Goal: Task Accomplishment & Management: Manage account settings

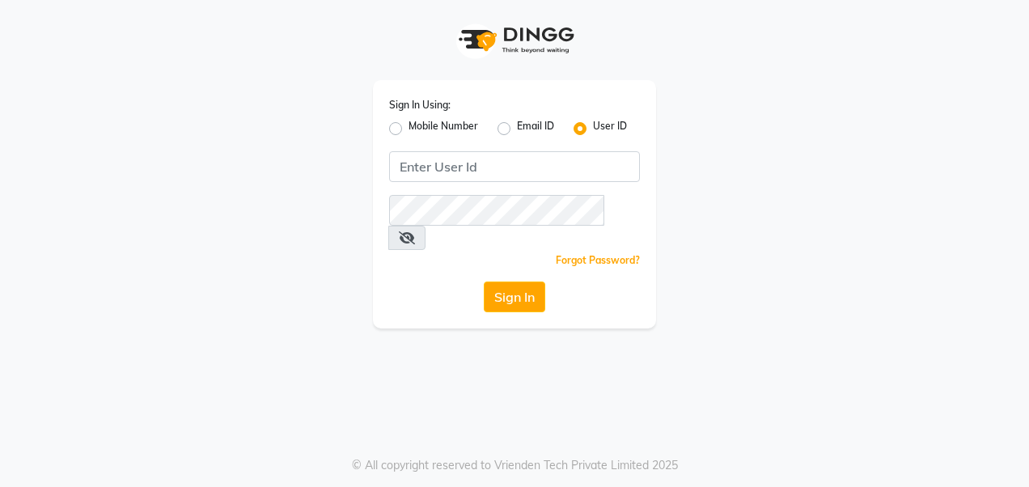
click at [424, 123] on label "Mobile Number" at bounding box center [443, 128] width 70 height 19
click at [419, 123] on input "Mobile Number" at bounding box center [413, 124] width 11 height 11
radio input "true"
radio input "false"
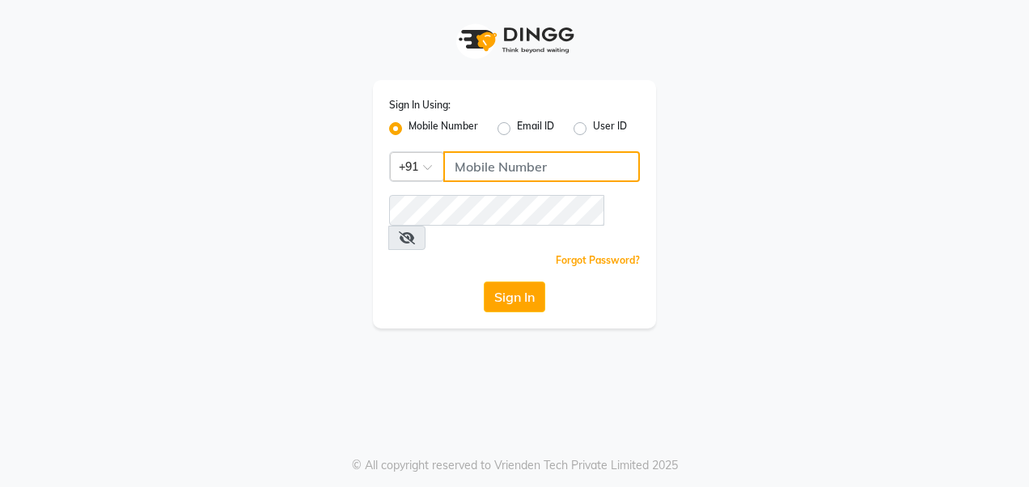
click at [556, 170] on input "Username" at bounding box center [541, 166] width 196 height 31
type input "9289961171"
click at [415, 231] on icon at bounding box center [407, 237] width 16 height 13
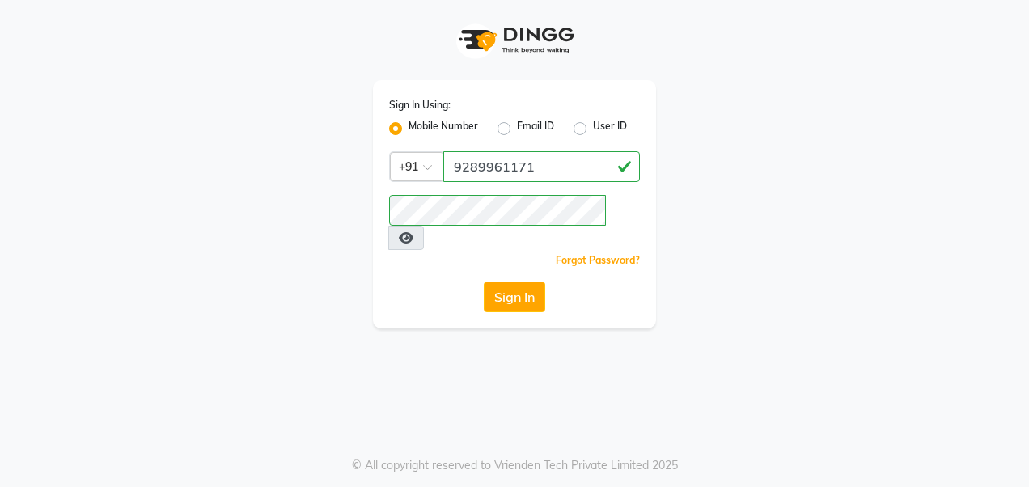
click at [788, 212] on div "Sign In Using: Mobile Number Email ID User ID Country Code × [PHONE_NUMBER] Rem…" at bounding box center [514, 164] width 922 height 328
click at [521, 281] on button "Sign In" at bounding box center [514, 296] width 61 height 31
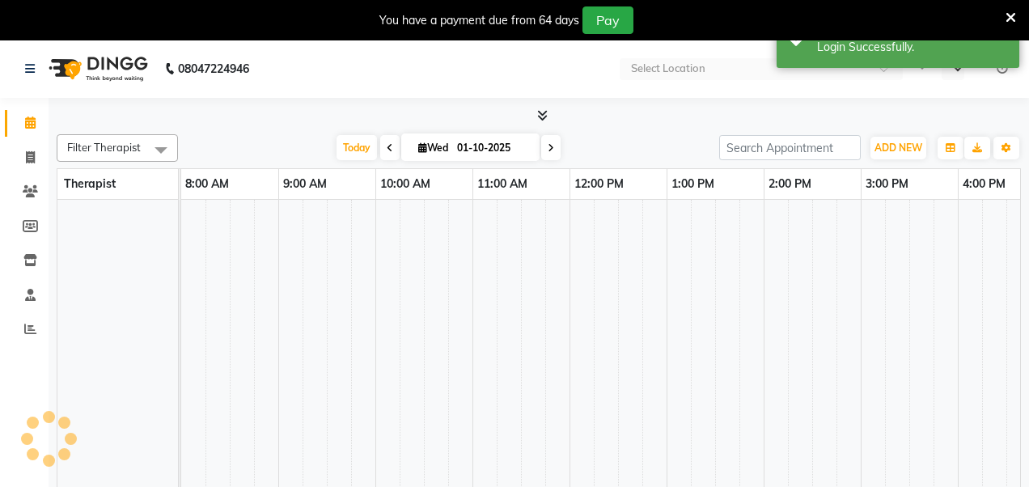
select select "en"
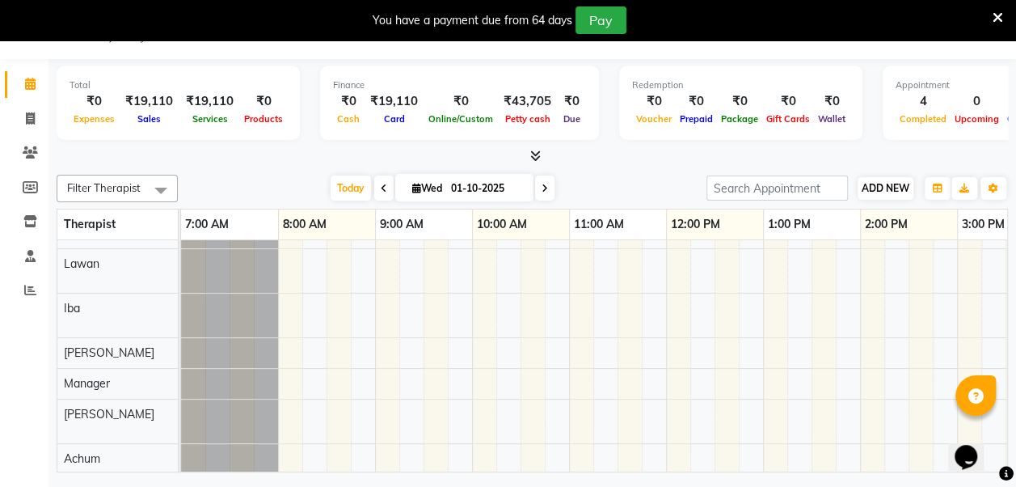
scroll to position [39, 0]
click at [999, 18] on icon at bounding box center [998, 18] width 11 height 15
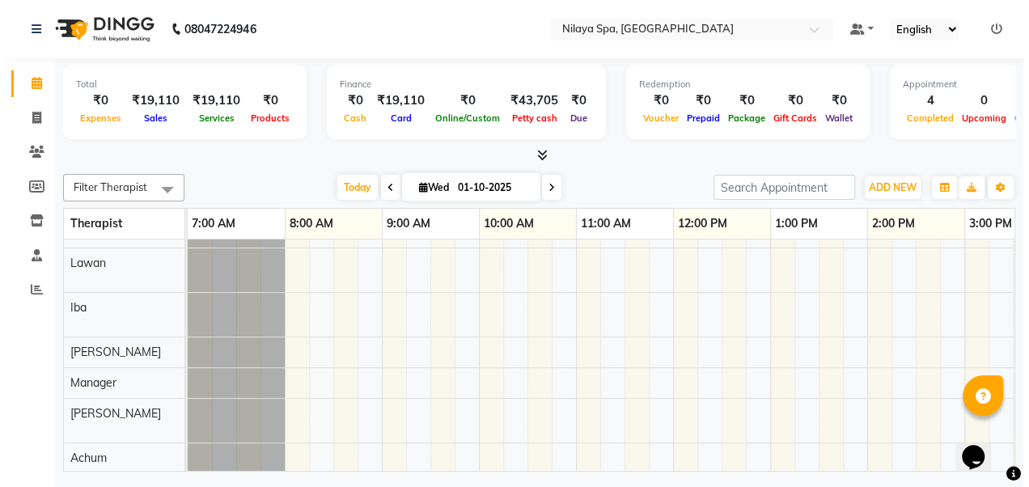
scroll to position [0, 0]
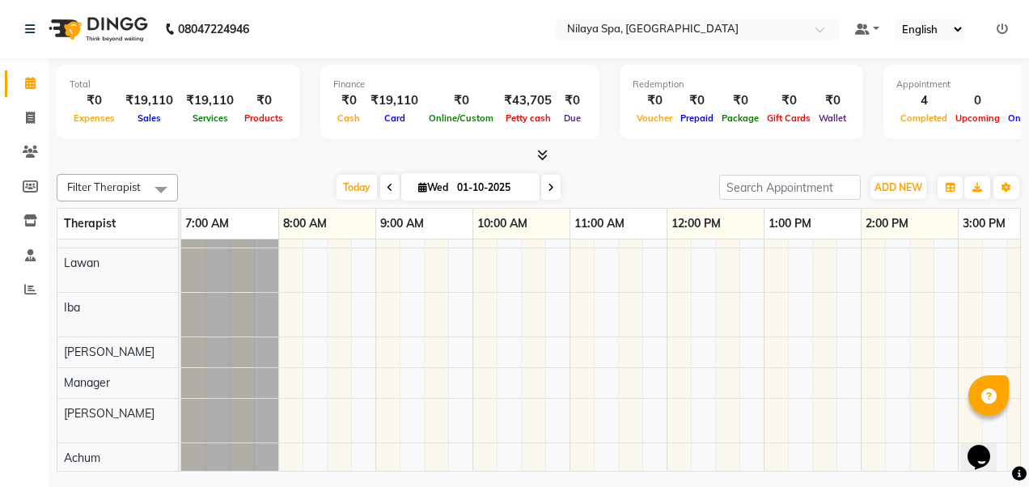
click at [577, 337] on td at bounding box center [581, 376] width 24 height 317
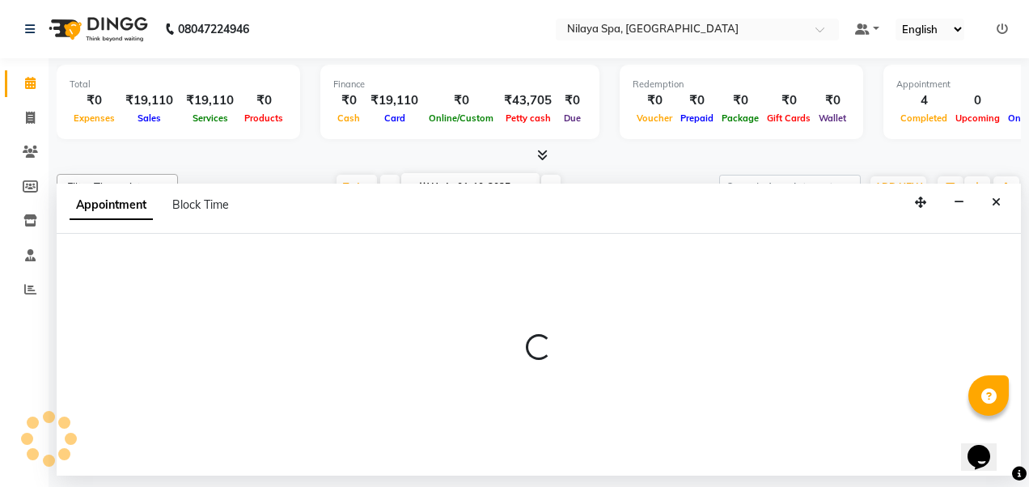
select select "87574"
select select "tentative"
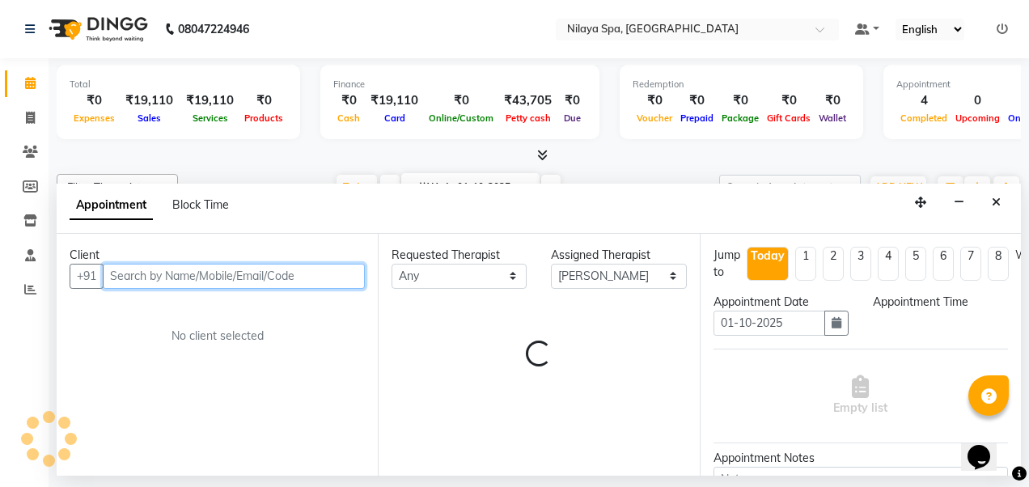
select select "660"
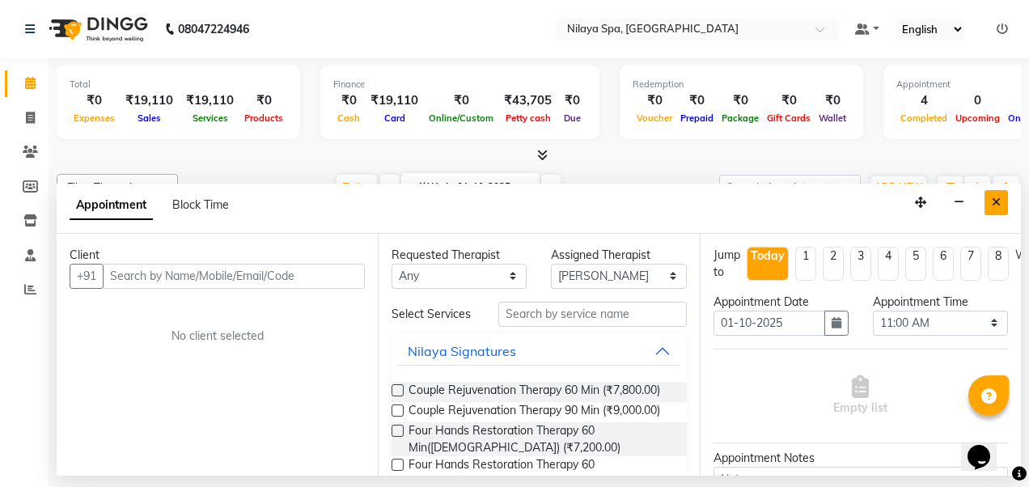
click at [996, 201] on icon "Close" at bounding box center [995, 201] width 9 height 11
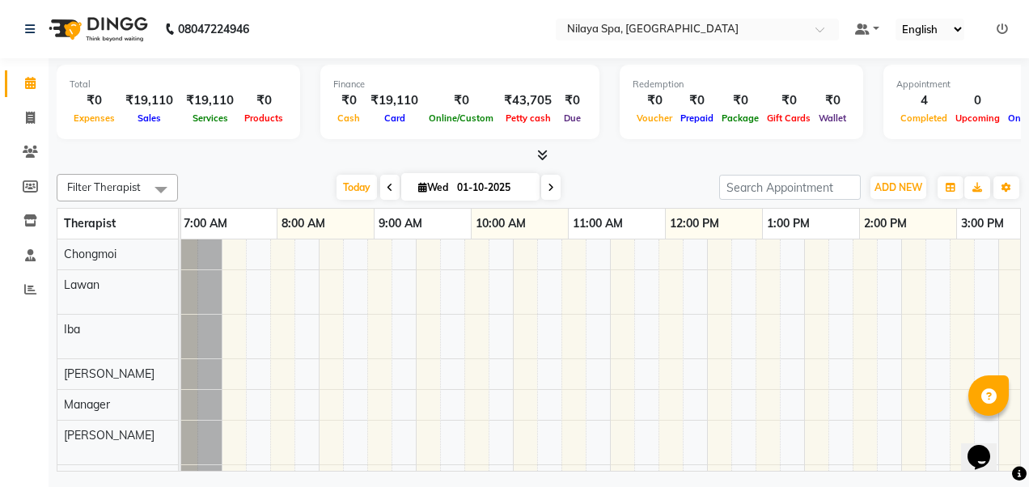
scroll to position [0, 57]
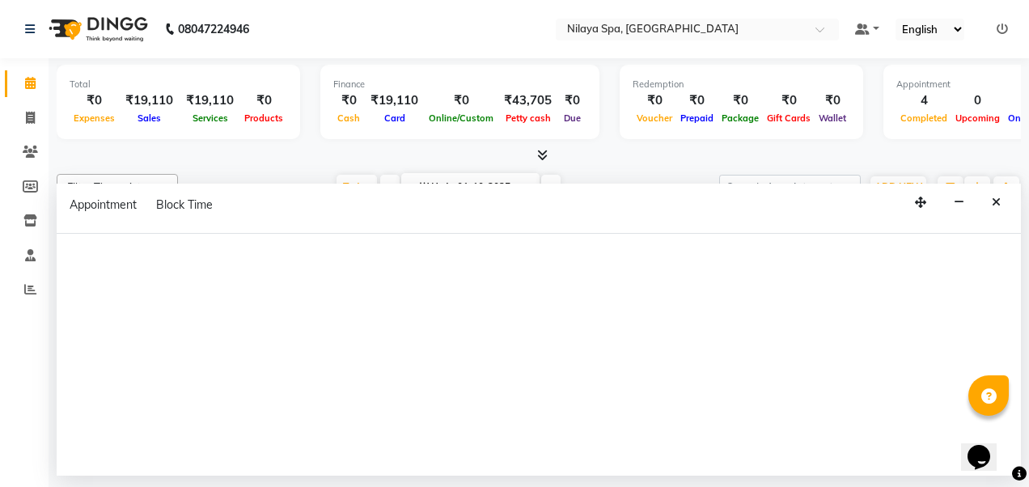
select select "87572"
select select "915"
select select "tentative"
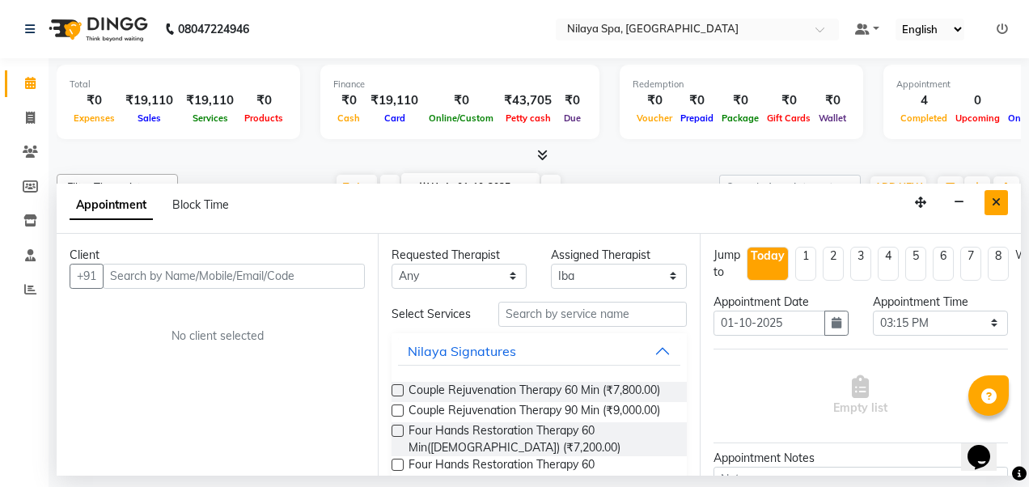
click at [995, 201] on icon "Close" at bounding box center [995, 201] width 9 height 11
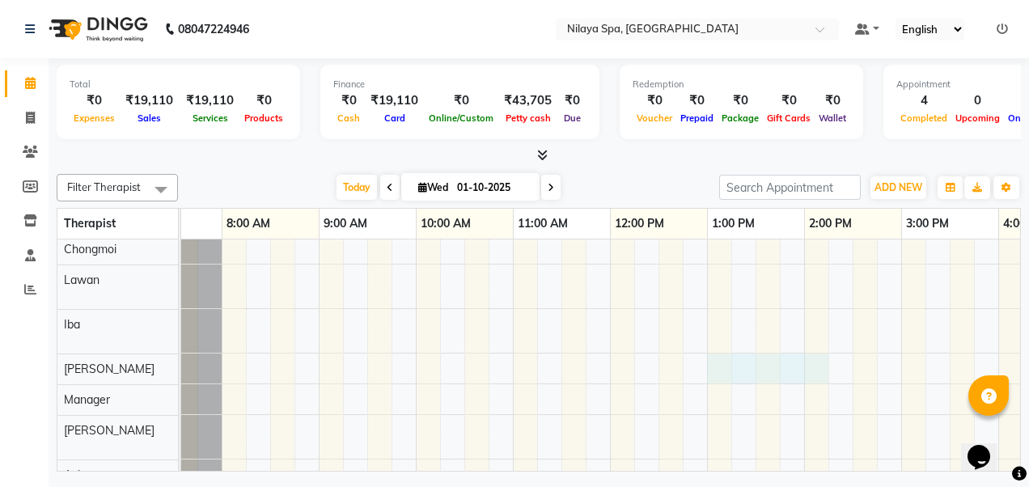
scroll to position [8, 0]
select select "87574"
select select "tentative"
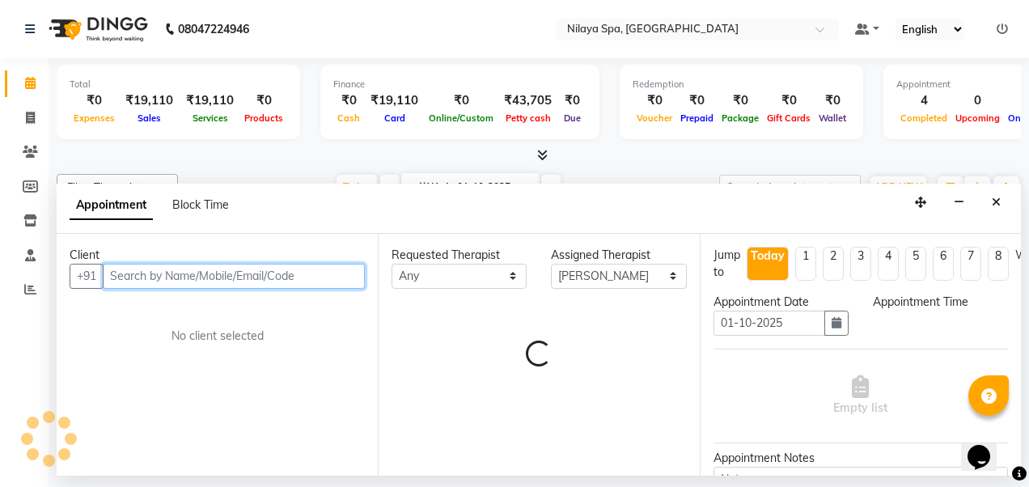
select select "780"
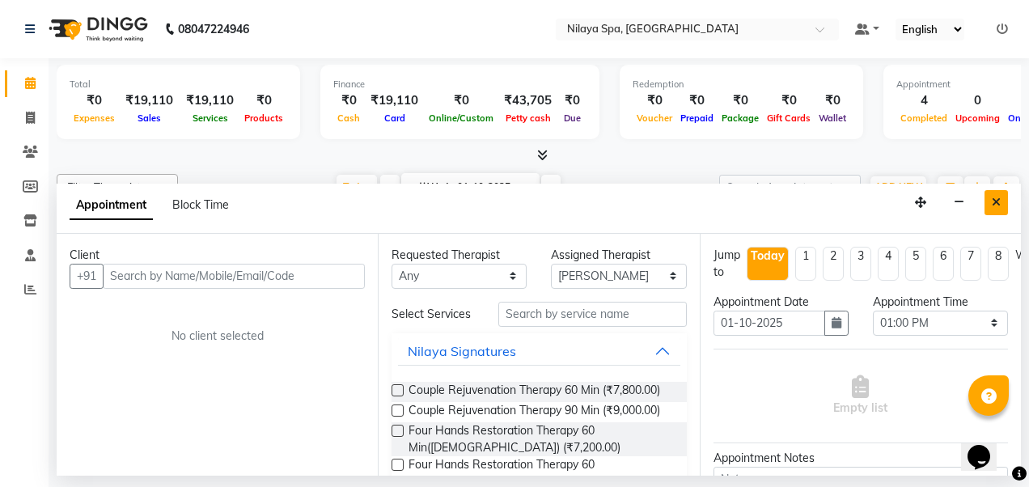
click at [996, 201] on icon "Close" at bounding box center [995, 201] width 9 height 11
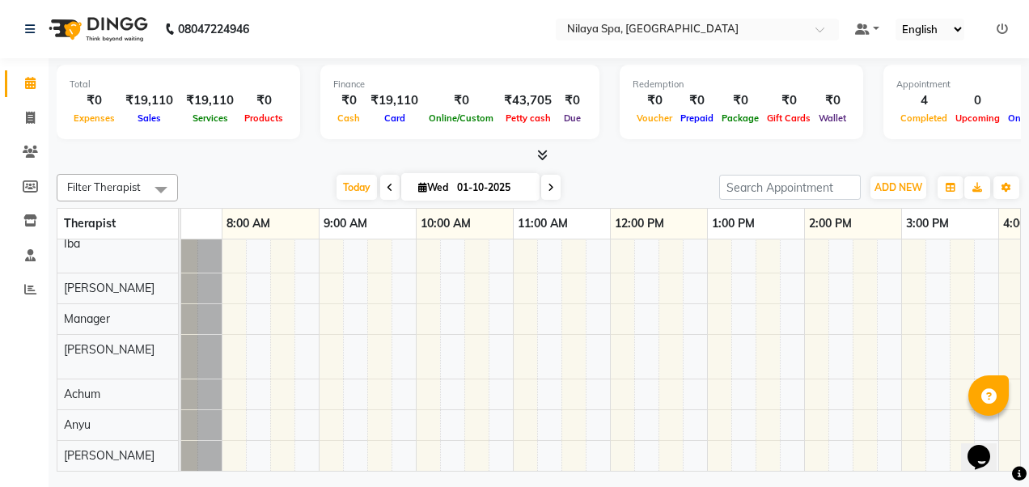
scroll to position [0, 0]
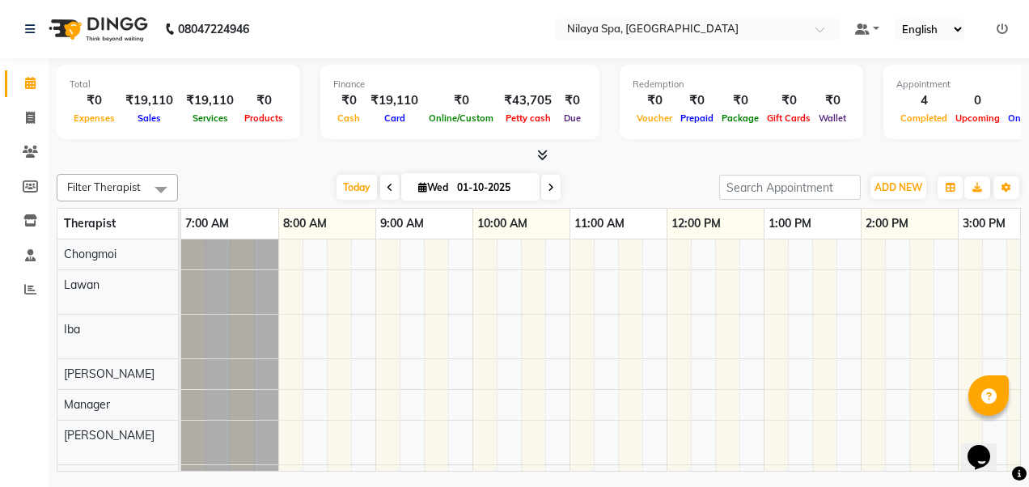
click at [31, 84] on icon at bounding box center [30, 83] width 11 height 12
click at [31, 82] on icon at bounding box center [30, 83] width 11 height 12
click at [25, 82] on icon at bounding box center [30, 83] width 11 height 12
click at [29, 115] on icon at bounding box center [30, 118] width 9 height 12
select select "service"
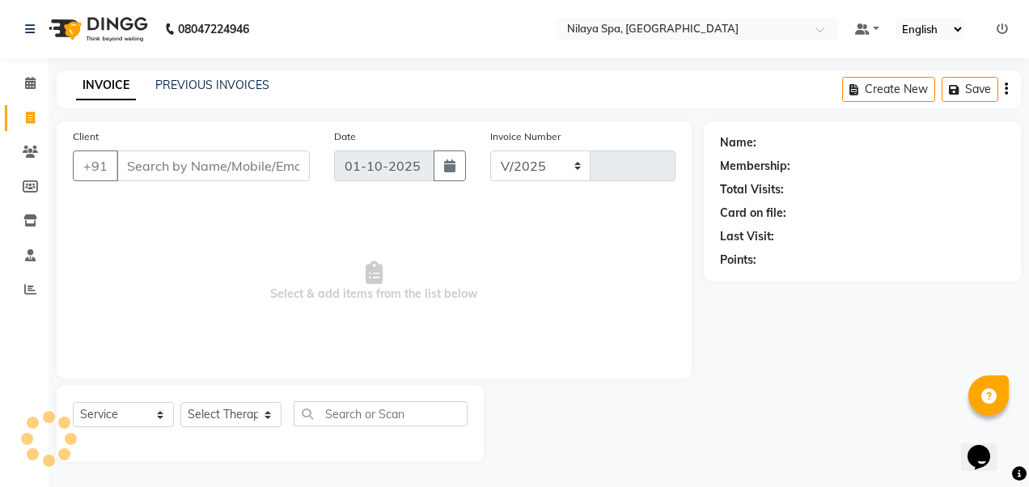
select select "8676"
type input "0430"
click at [31, 146] on icon at bounding box center [30, 152] width 15 height 12
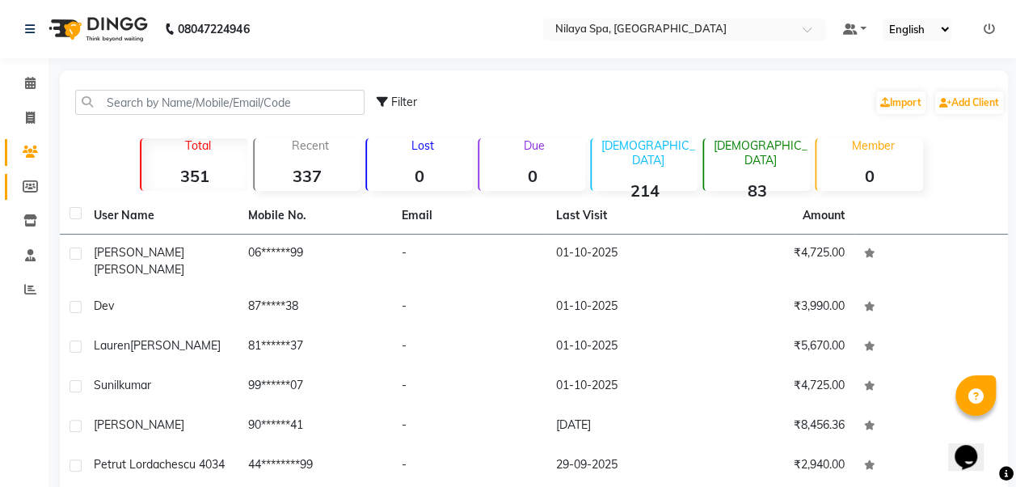
click at [31, 182] on icon at bounding box center [30, 186] width 15 height 12
select select
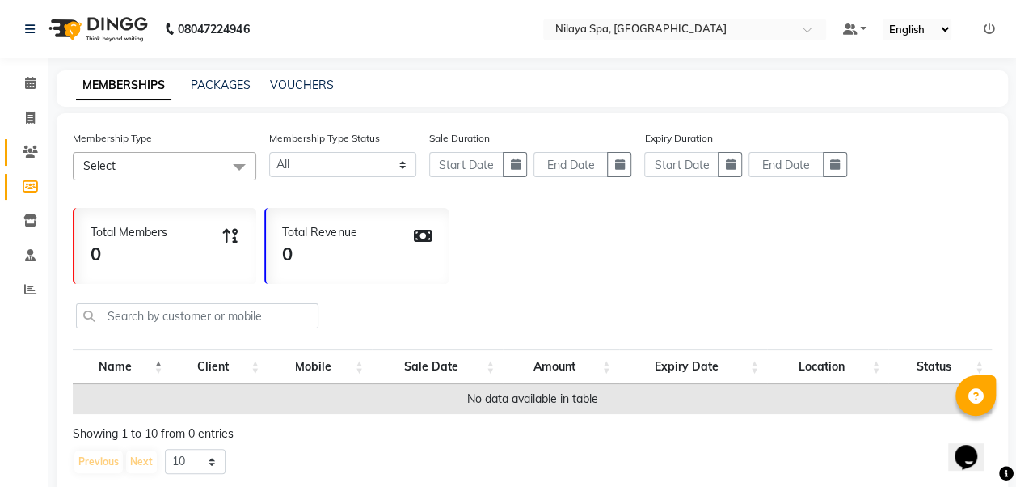
click at [36, 146] on icon at bounding box center [30, 152] width 15 height 12
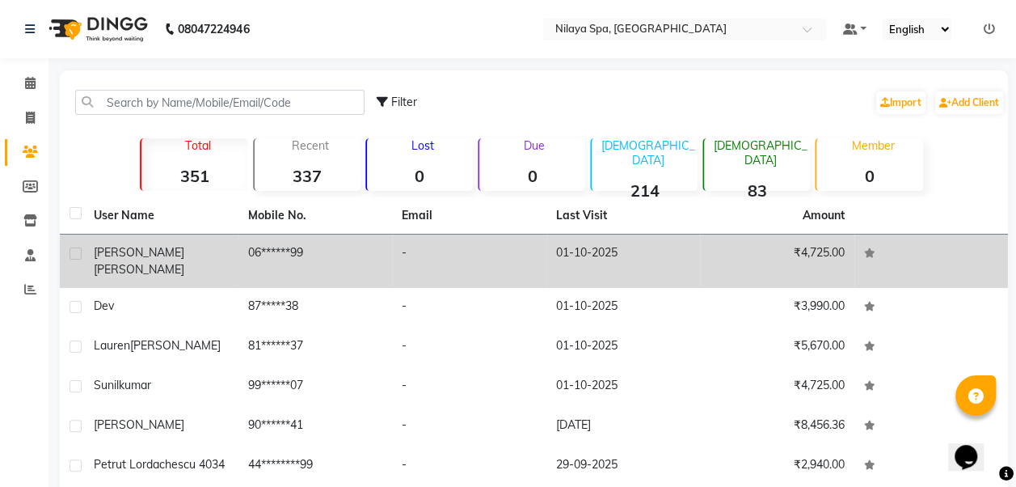
click at [176, 258] on div "[PERSON_NAME]" at bounding box center [161, 261] width 135 height 34
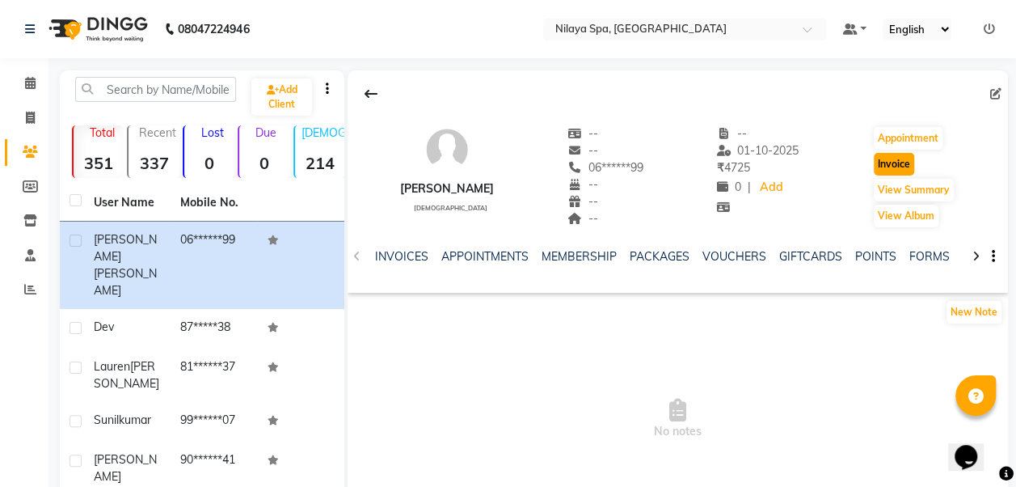
click at [891, 160] on button "Invoice" at bounding box center [894, 164] width 40 height 23
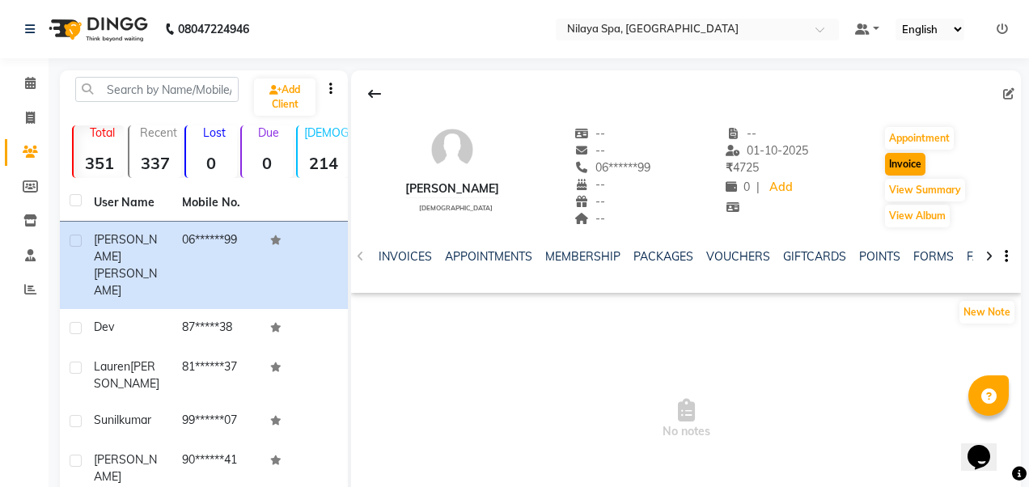
select select "8676"
select select "service"
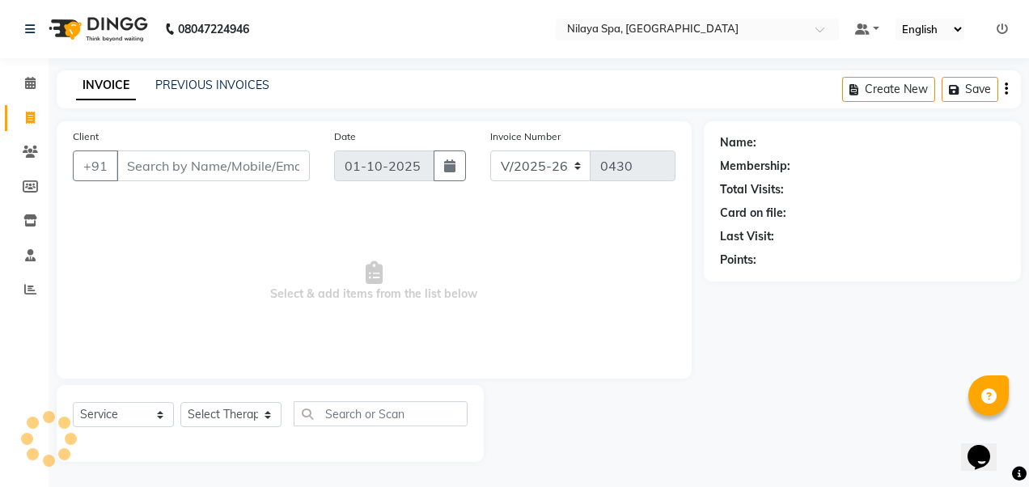
type input "06******99"
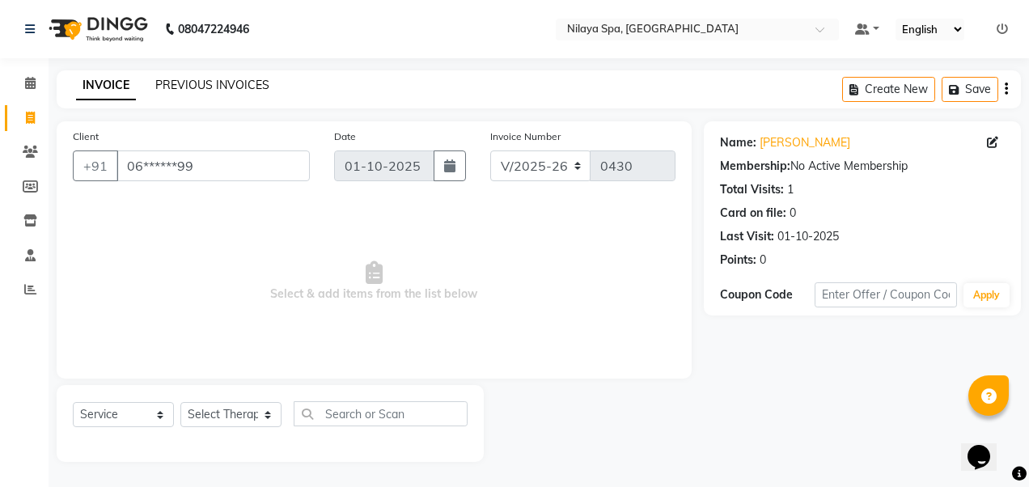
click at [239, 86] on link "PREVIOUS INVOICES" at bounding box center [212, 85] width 114 height 15
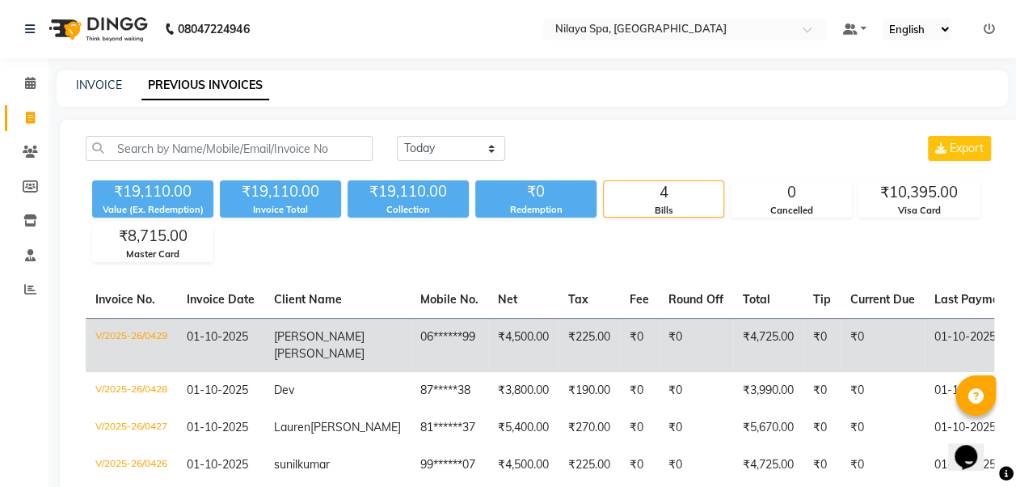
click at [162, 336] on td "V/2025-26/0429" at bounding box center [131, 345] width 91 height 54
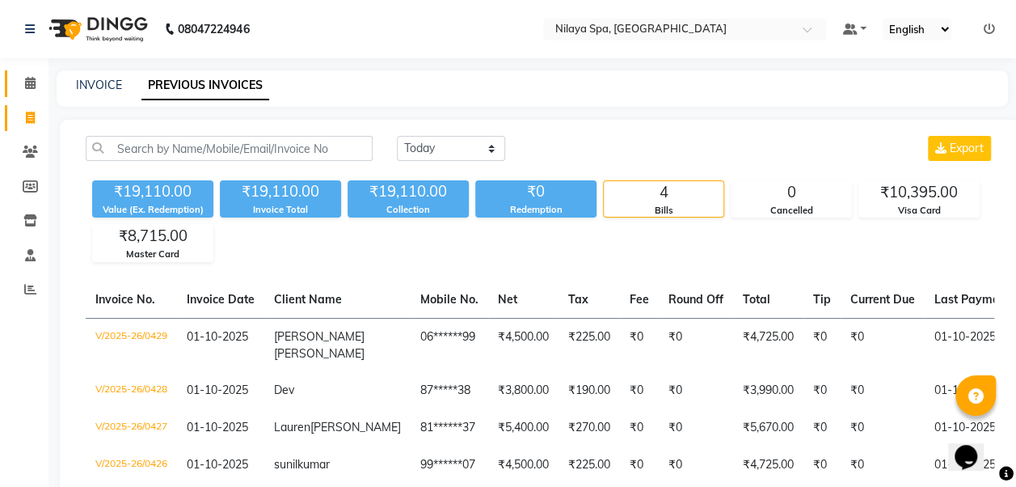
click at [29, 84] on icon at bounding box center [30, 83] width 11 height 12
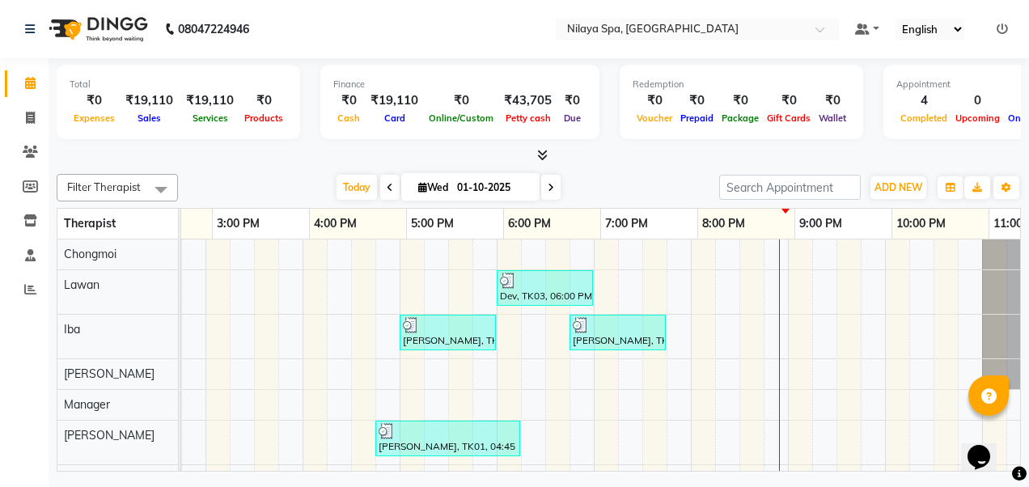
scroll to position [0, 752]
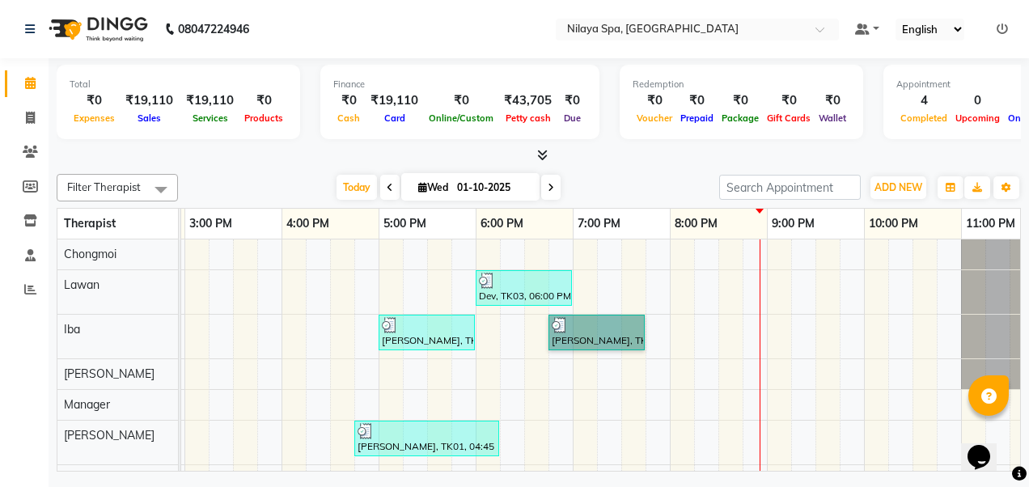
click at [606, 327] on link "[PERSON_NAME], TK04, 06:45 PM-07:45 PM, Deep Tissue Repair Therapy 60 Min([DEMO…" at bounding box center [596, 333] width 96 height 36
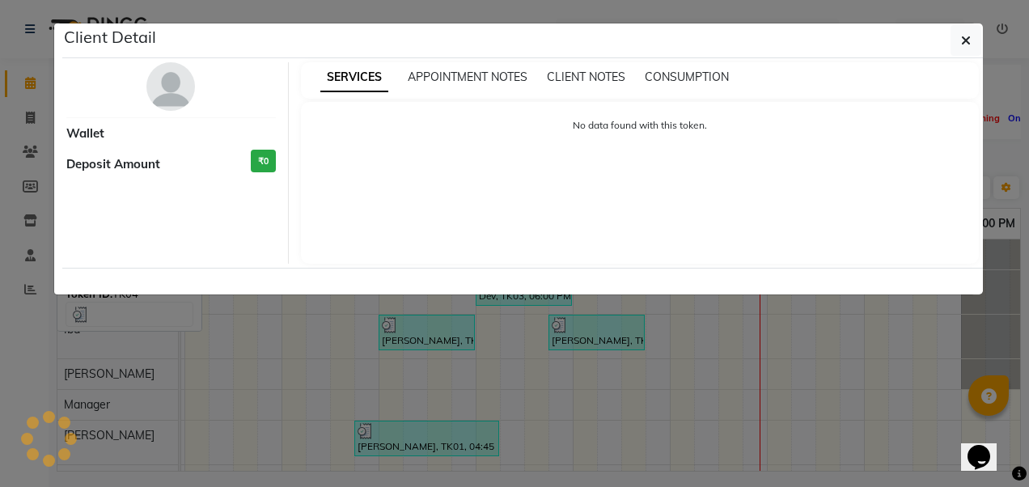
select select "3"
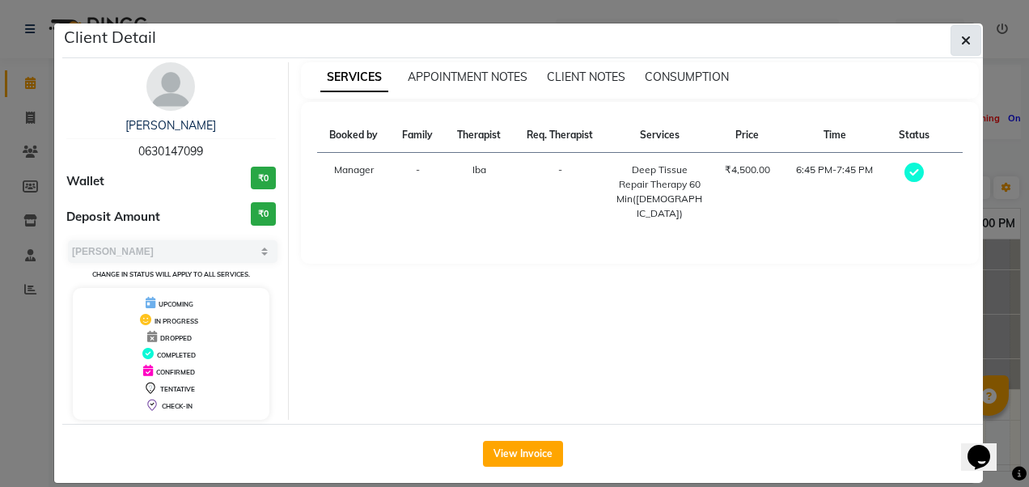
click at [961, 36] on icon "button" at bounding box center [966, 40] width 10 height 13
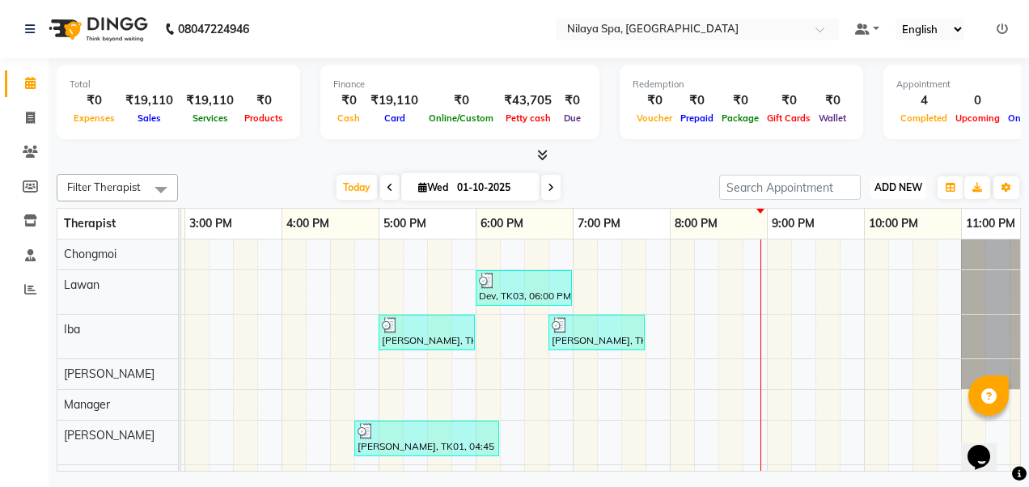
click at [894, 190] on span "ADD NEW" at bounding box center [898, 187] width 48 height 12
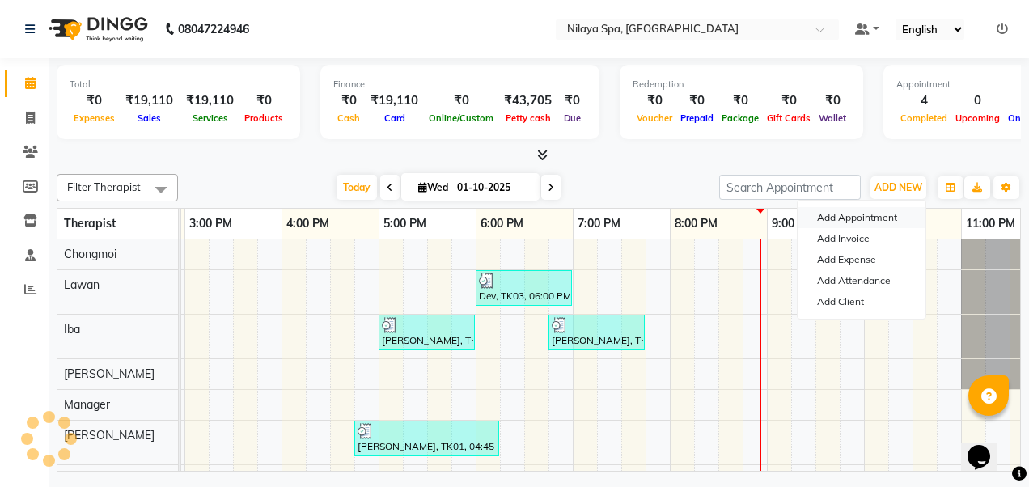
click at [872, 220] on button "Add Appointment" at bounding box center [861, 217] width 128 height 21
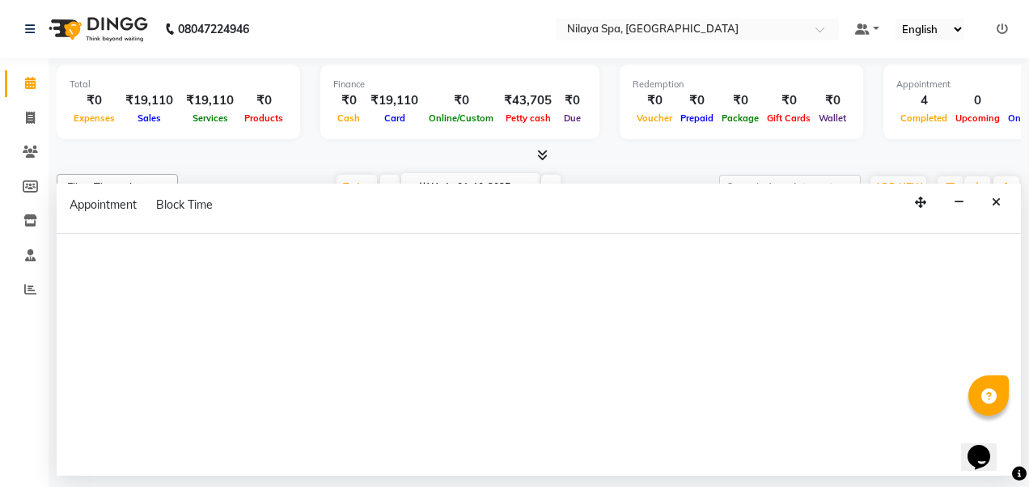
select select "tentative"
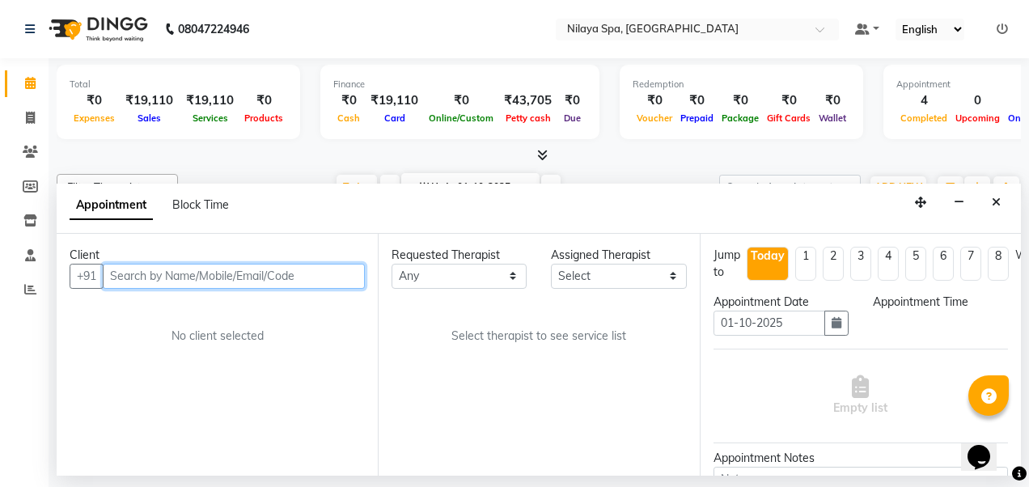
select select "480"
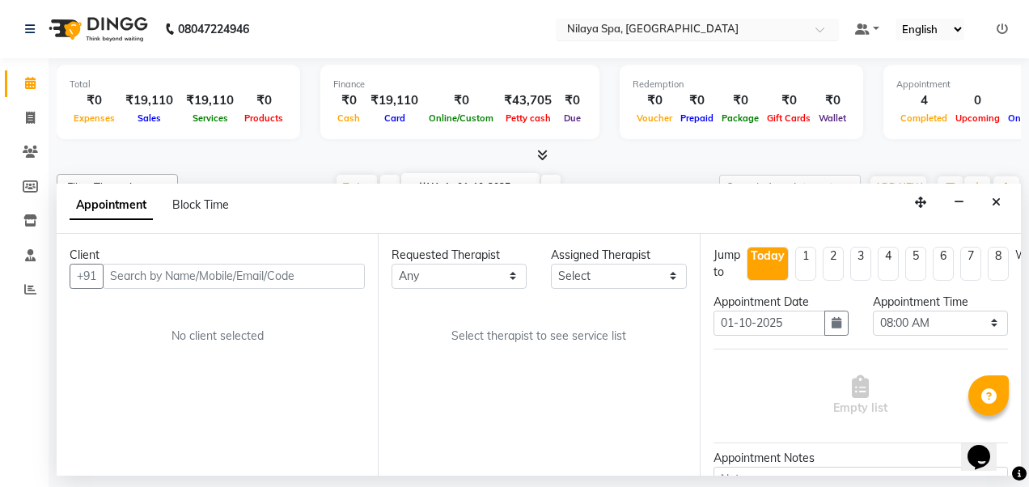
click at [825, 30] on span at bounding box center [825, 34] width 20 height 16
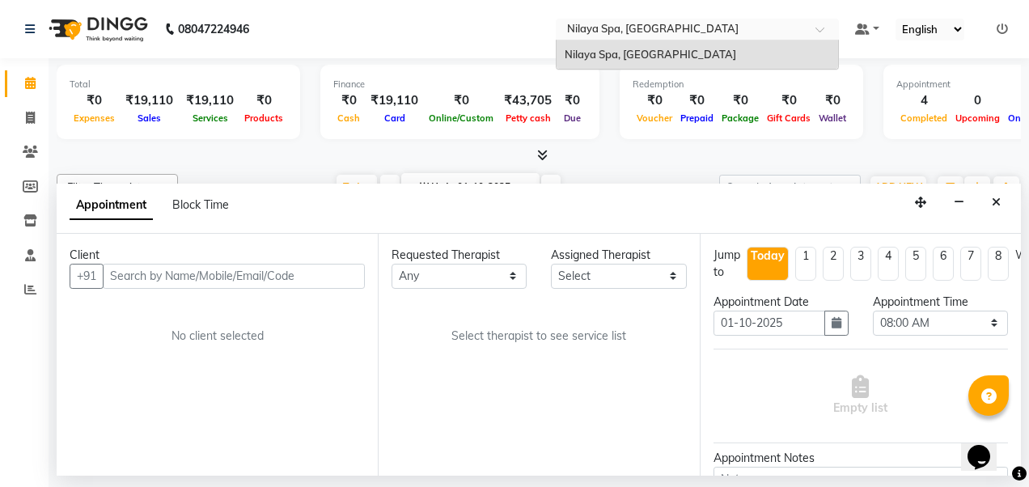
click at [483, 22] on nav "08047224946 Select Location × [GEOGRAPHIC_DATA], [GEOGRAPHIC_DATA] Nilaya Spa, …" at bounding box center [514, 29] width 1029 height 58
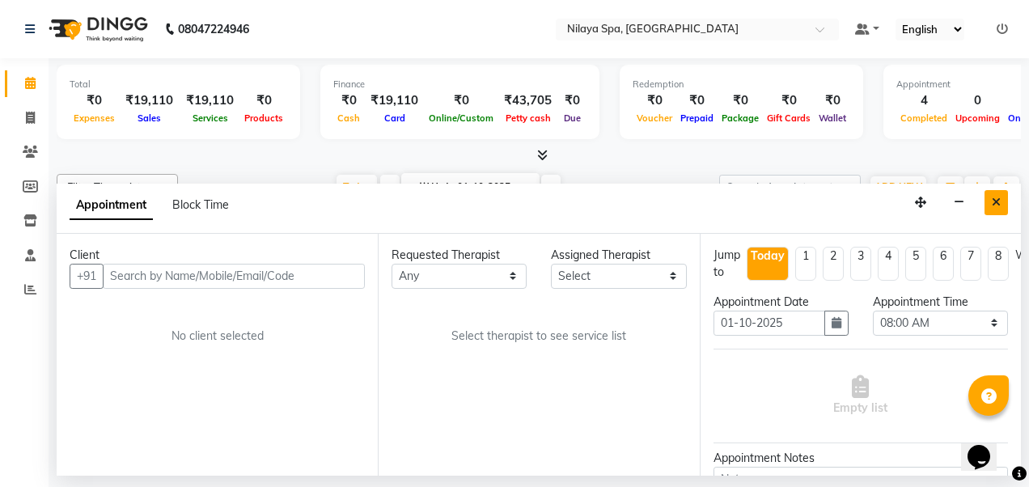
click at [996, 201] on icon "Close" at bounding box center [995, 201] width 9 height 11
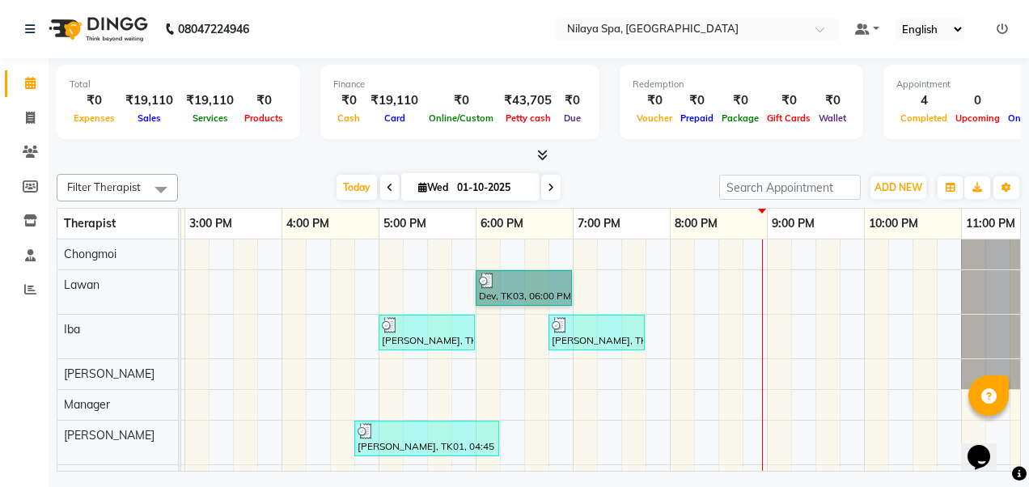
click at [530, 283] on link "Dev, TK03, 06:00 PM-07:00 PM, Traditional Swedish Relaxation Therapy 60 Min([DE…" at bounding box center [523, 288] width 96 height 36
select select "3"
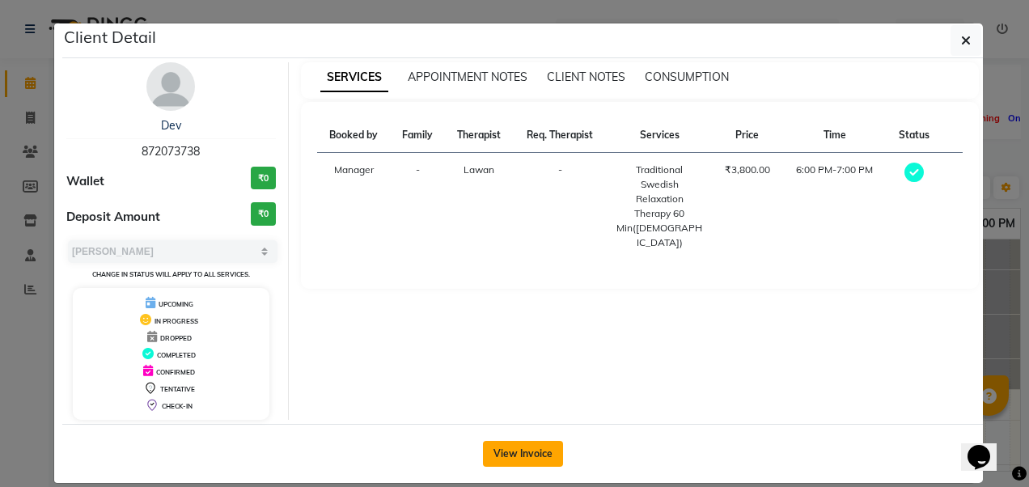
click at [525, 449] on button "View Invoice" at bounding box center [523, 454] width 80 height 26
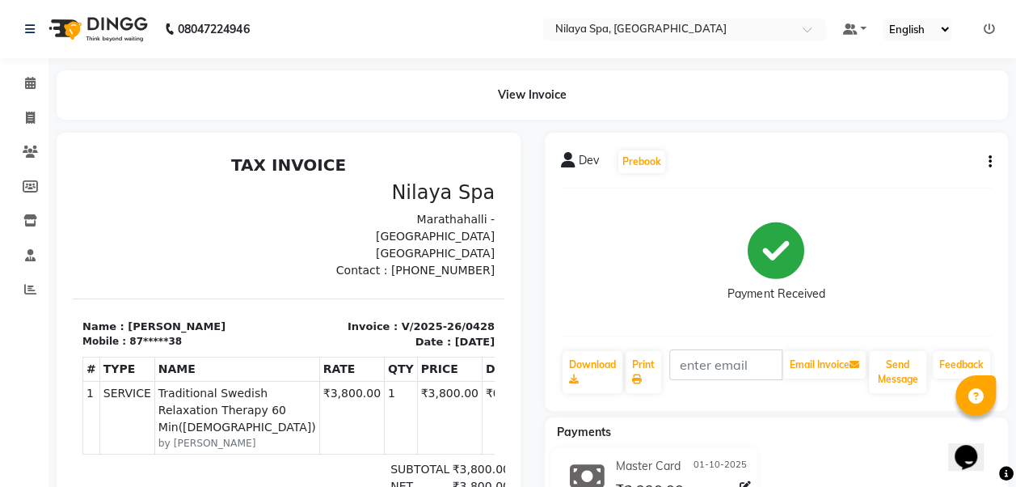
scroll to position [26, 0]
click at [556, 357] on th "AMOUNT" at bounding box center [588, 369] width 65 height 24
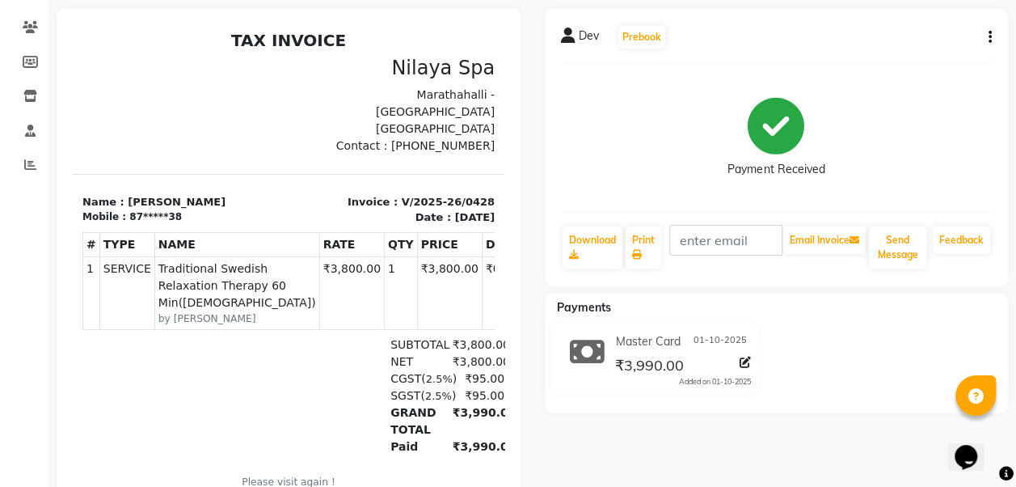
scroll to position [125, 0]
click at [636, 252] on icon at bounding box center [637, 255] width 10 height 10
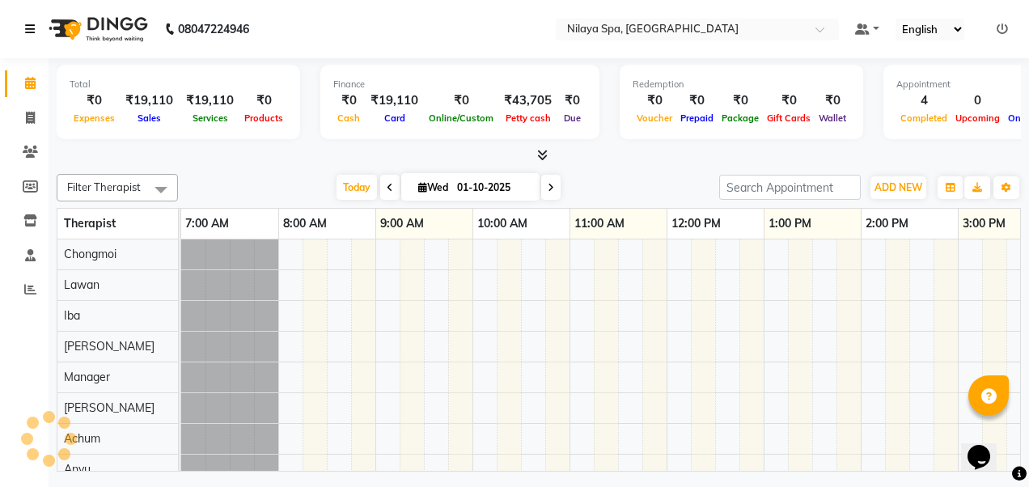
click at [36, 23] on link at bounding box center [33, 28] width 16 height 45
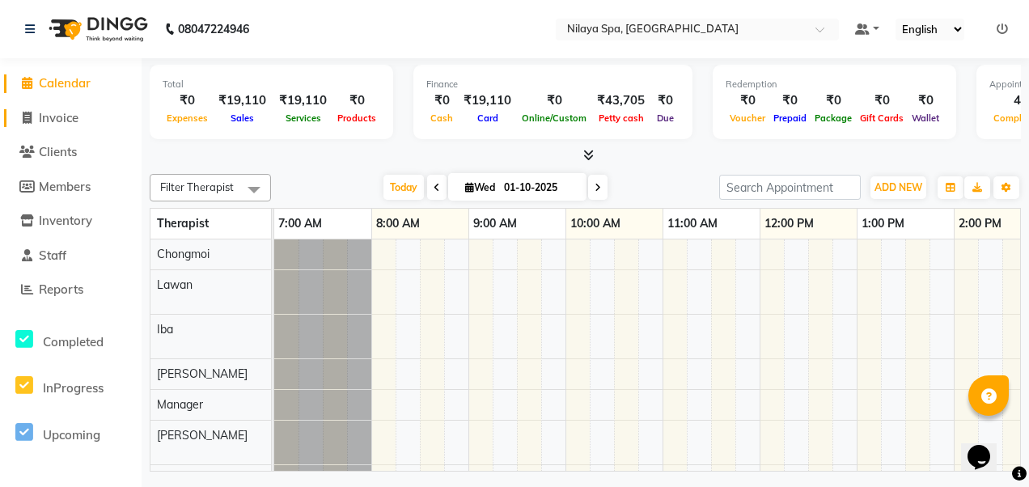
click at [63, 115] on span "Invoice" at bounding box center [59, 117] width 40 height 15
select select "service"
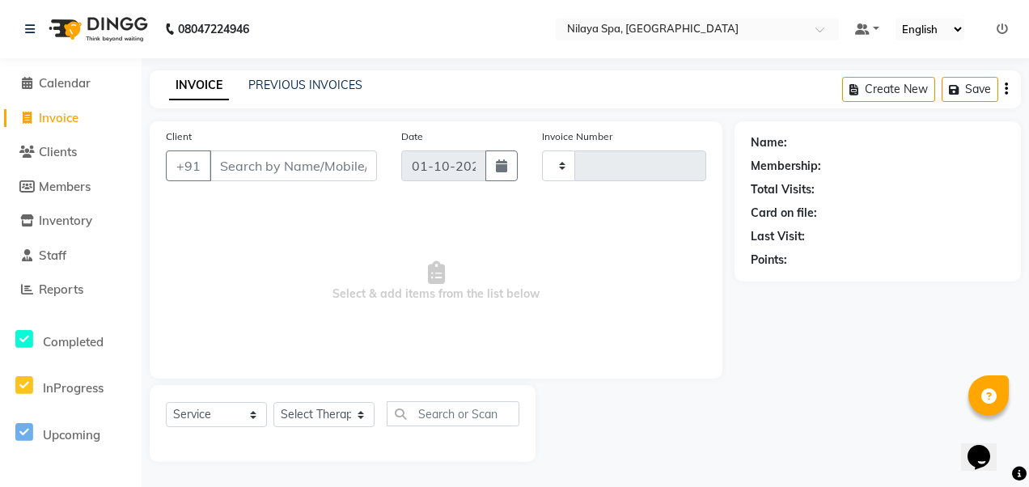
type input "0430"
select select "8676"
click at [84, 91] on link "Calendar" at bounding box center [70, 83] width 133 height 19
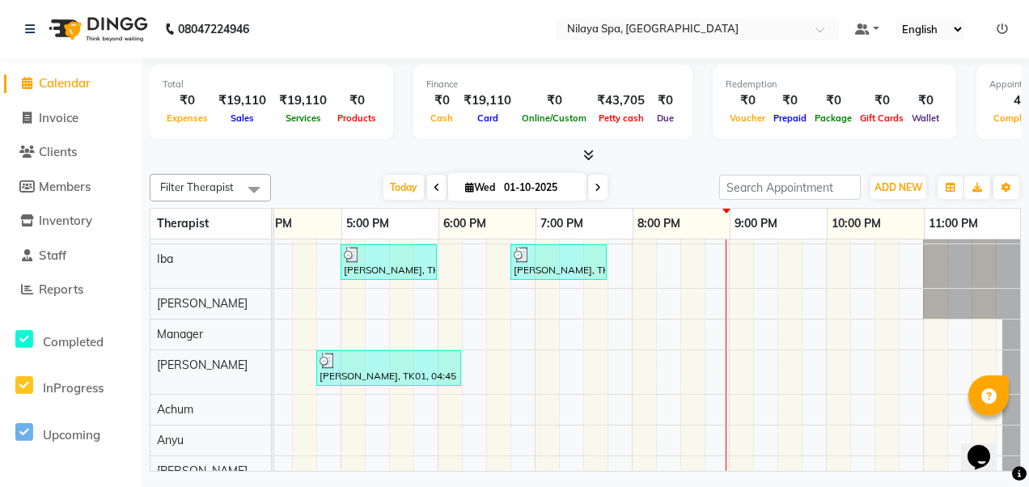
scroll to position [94, 0]
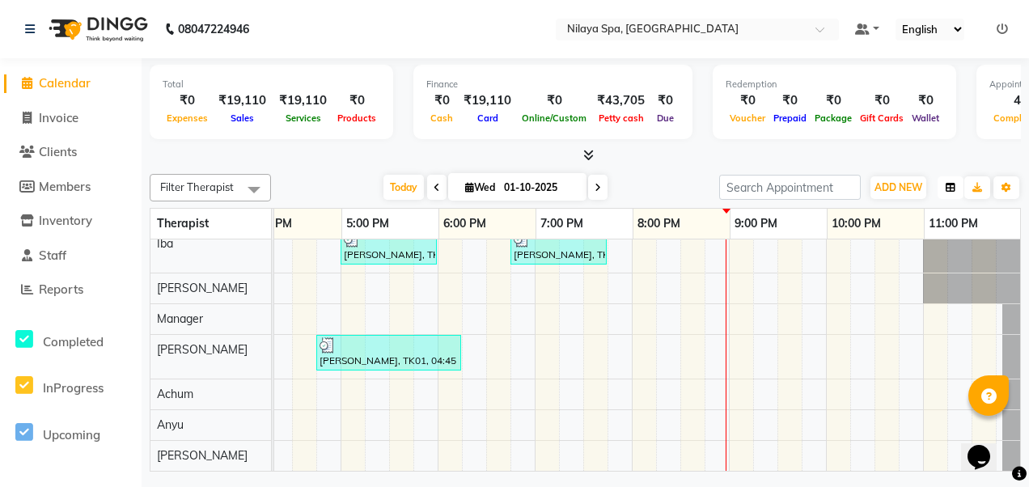
click at [949, 184] on icon "button" at bounding box center [950, 188] width 10 height 10
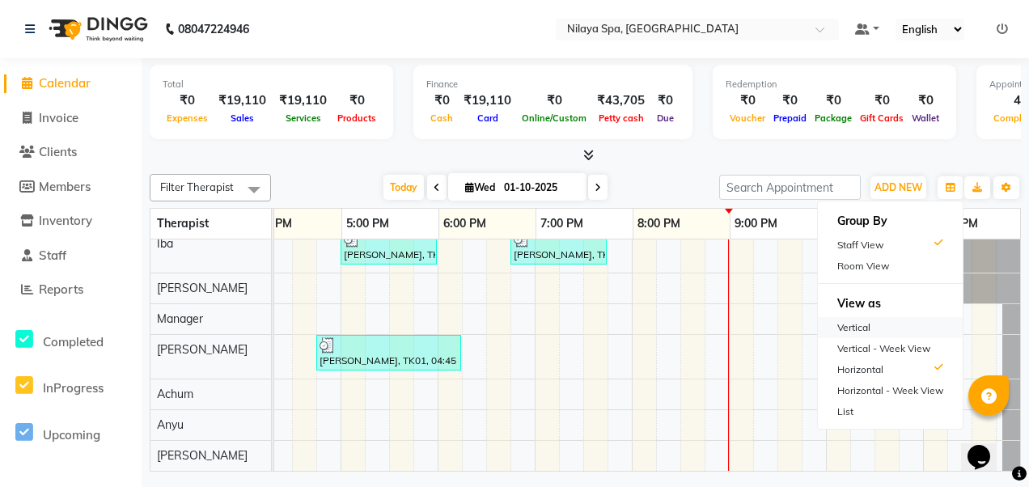
click at [862, 328] on div "Vertical" at bounding box center [890, 327] width 145 height 21
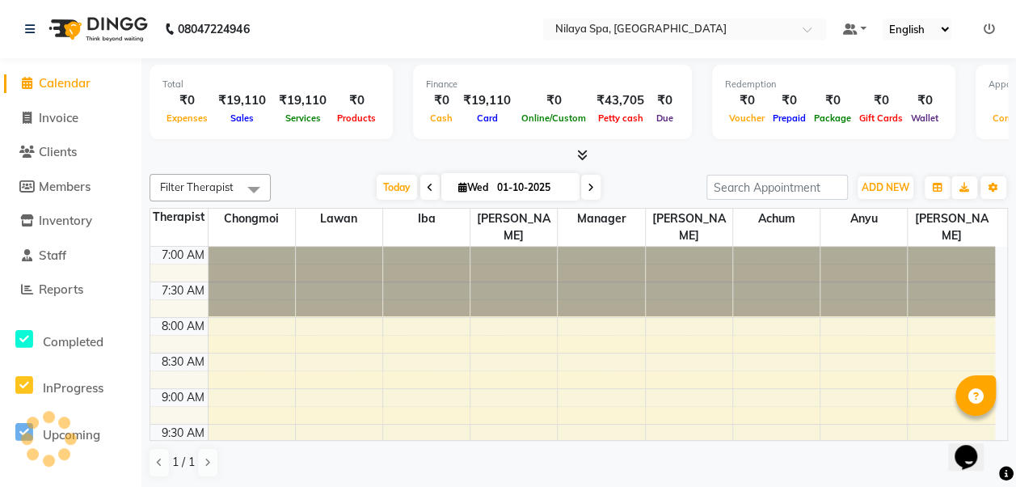
scroll to position [949, 0]
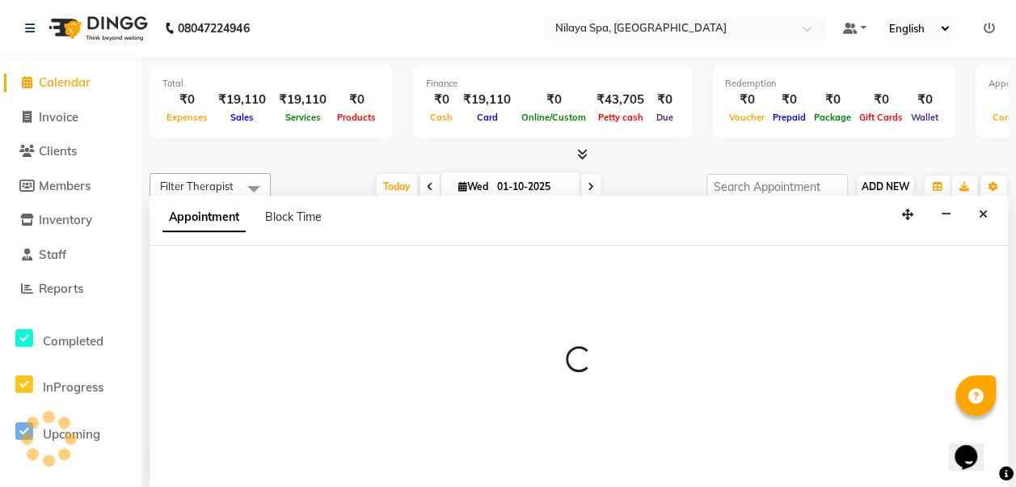
select select "89548"
select select "1365"
select select "tentative"
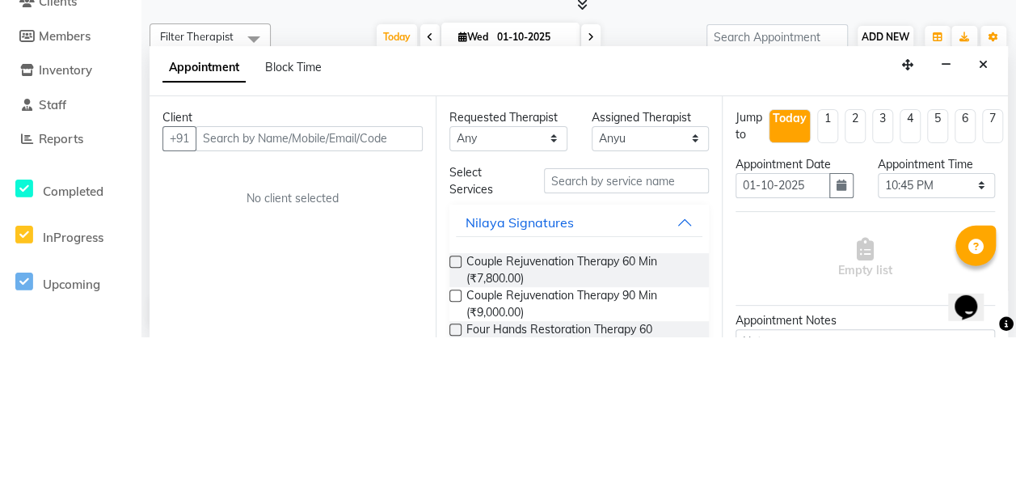
scroll to position [1, 0]
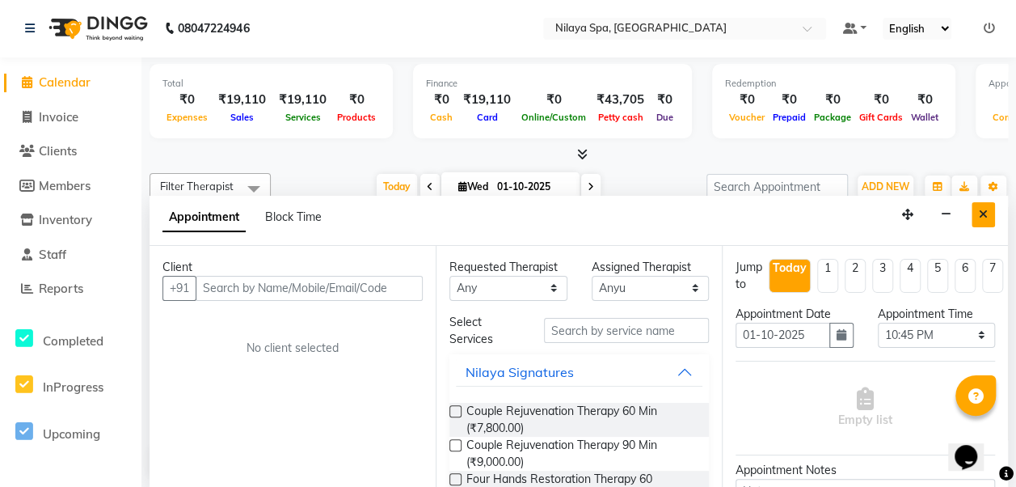
click at [984, 212] on icon "Close" at bounding box center [983, 214] width 9 height 11
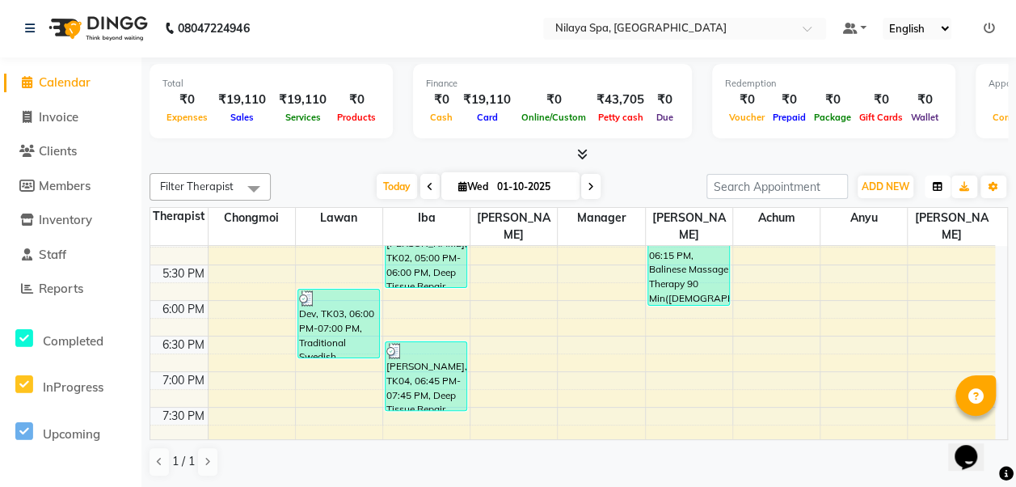
click at [933, 186] on icon "button" at bounding box center [938, 187] width 10 height 10
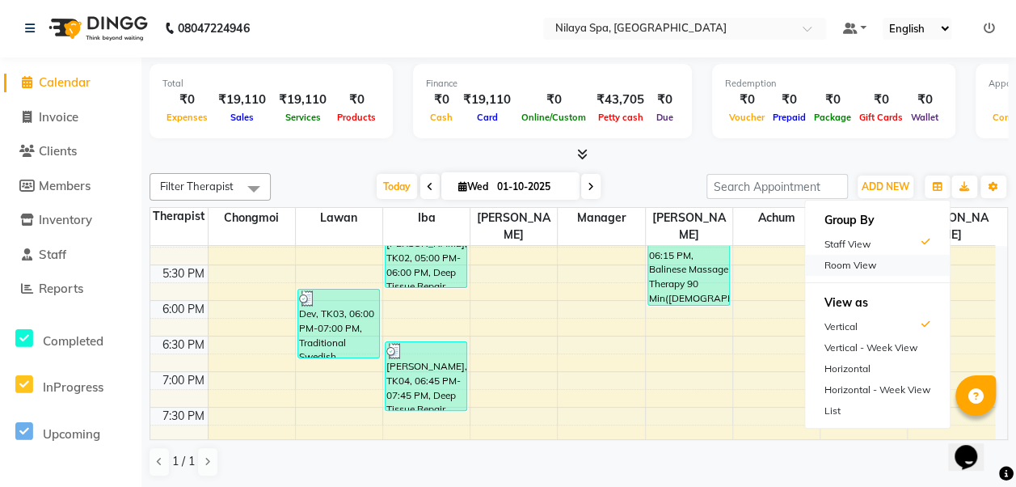
click at [881, 264] on div "Room View" at bounding box center [877, 265] width 145 height 21
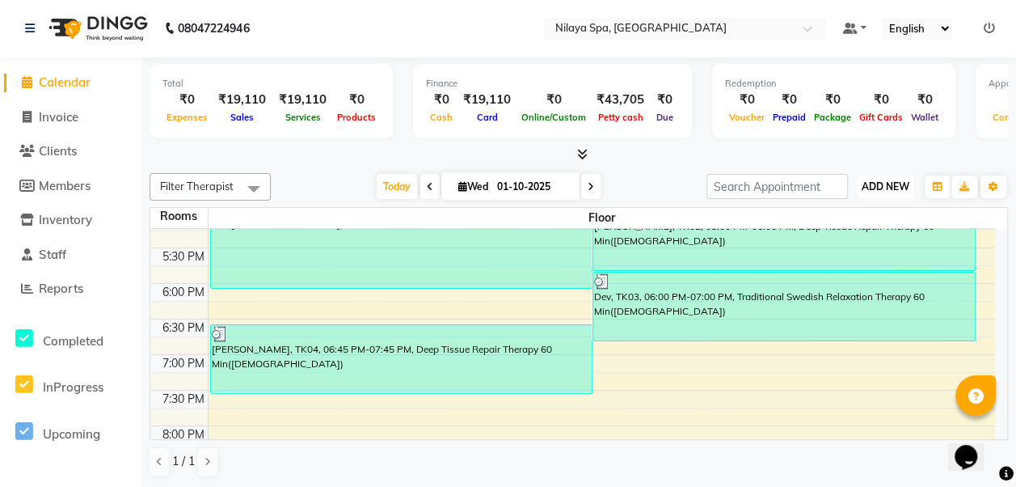
click at [892, 189] on span "ADD NEW" at bounding box center [886, 186] width 48 height 12
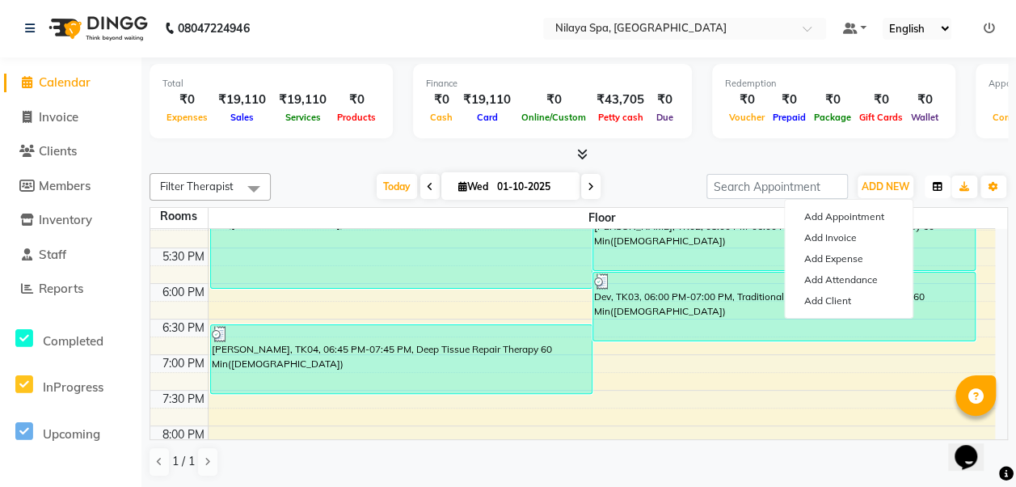
click at [939, 190] on icon "button" at bounding box center [938, 187] width 10 height 10
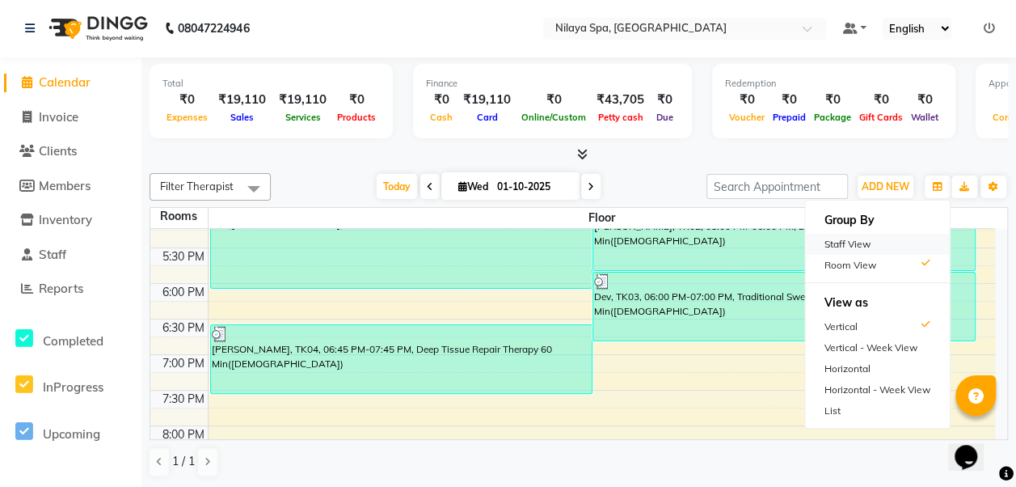
click at [877, 238] on div "Staff View" at bounding box center [877, 244] width 145 height 21
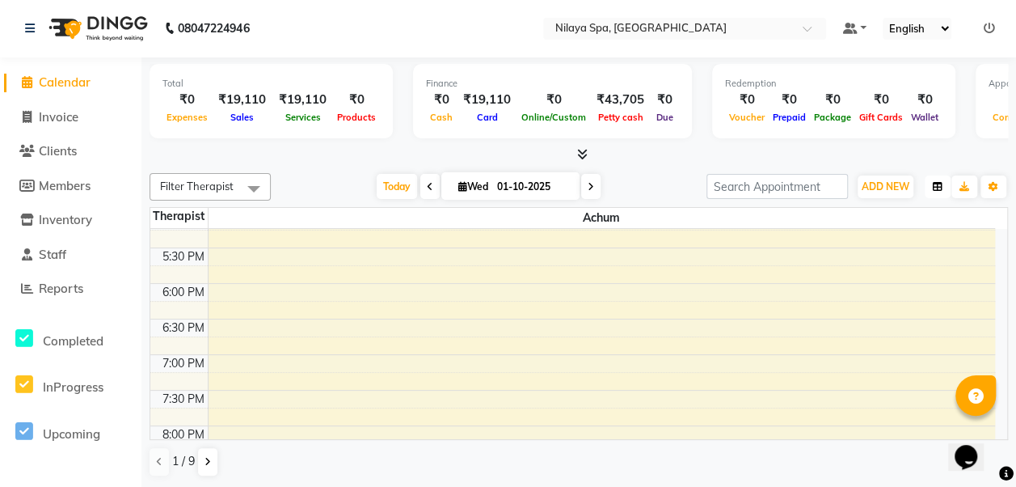
click at [933, 188] on icon "button" at bounding box center [938, 187] width 10 height 10
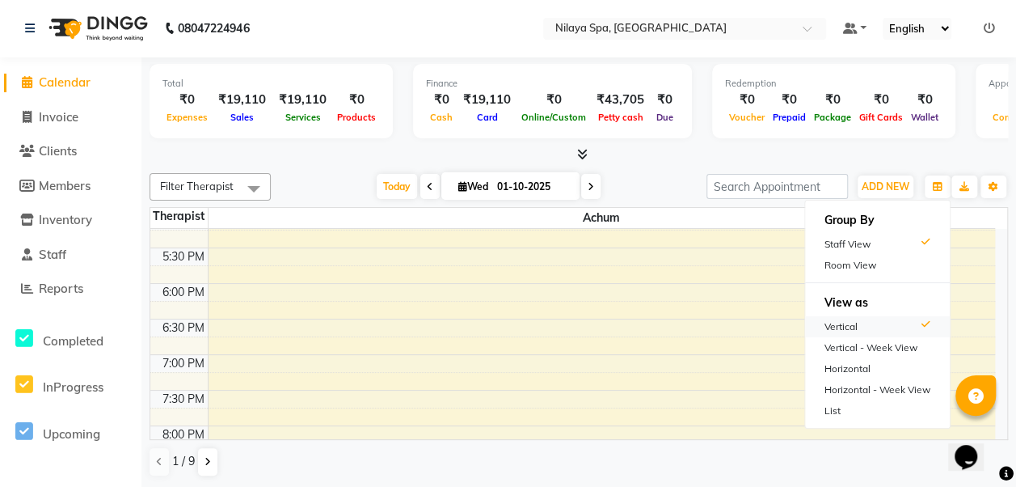
click at [844, 331] on div "Vertical" at bounding box center [877, 326] width 145 height 21
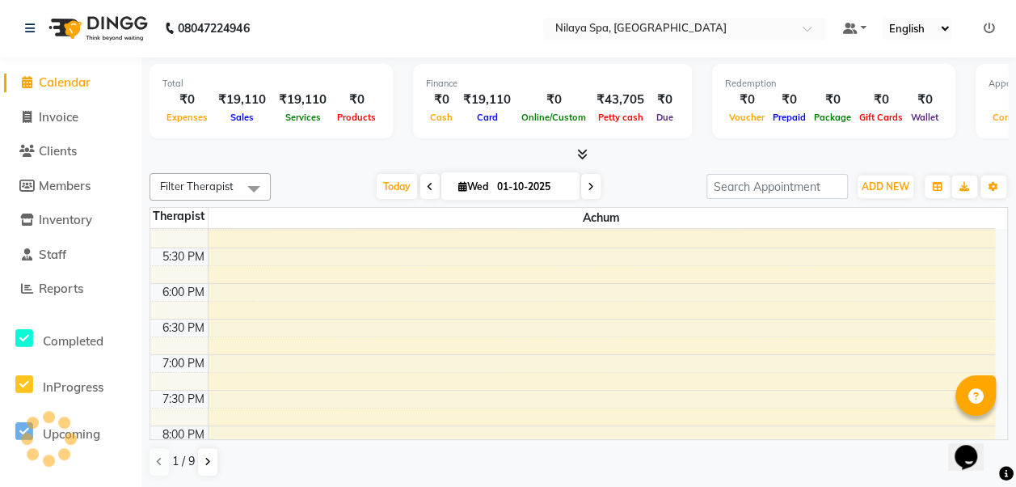
scroll to position [980, 0]
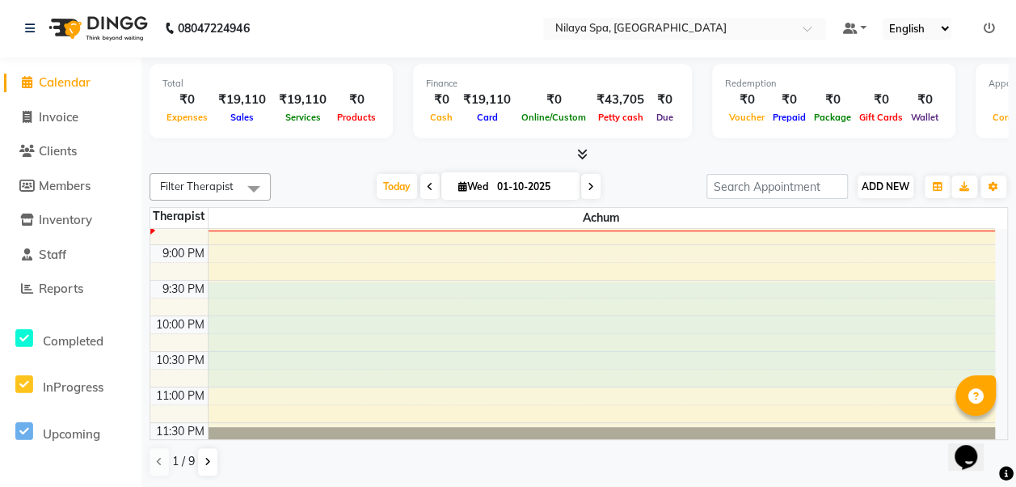
select select "88927"
select select "tentative"
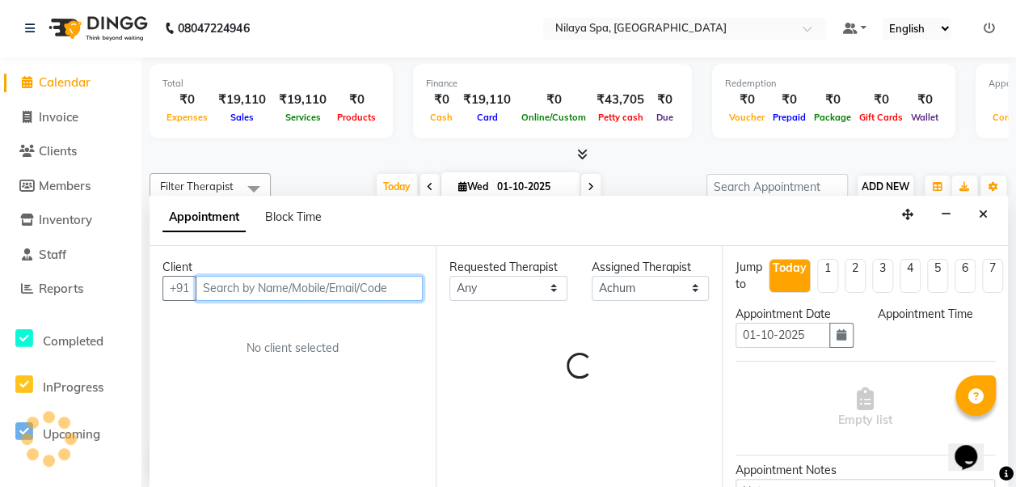
select select "1305"
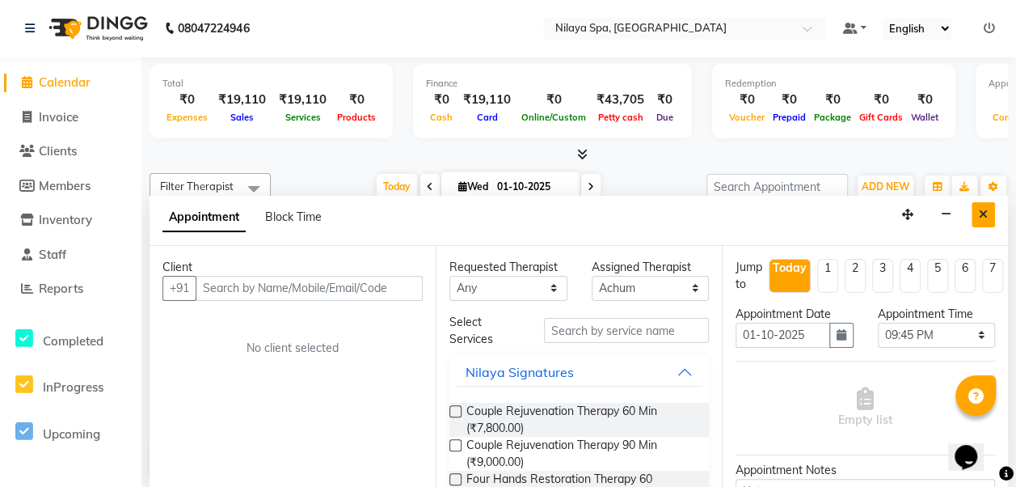
click at [982, 213] on icon "Close" at bounding box center [983, 214] width 9 height 11
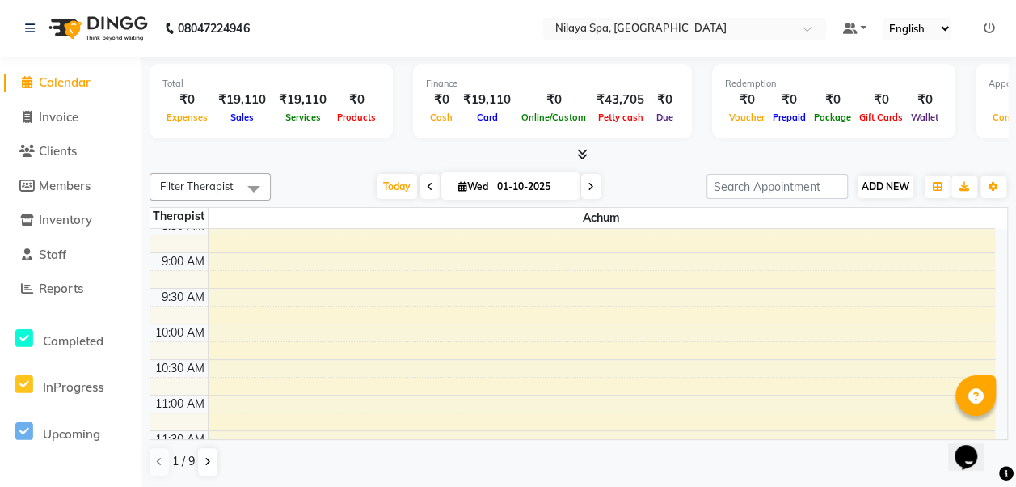
scroll to position [0, 0]
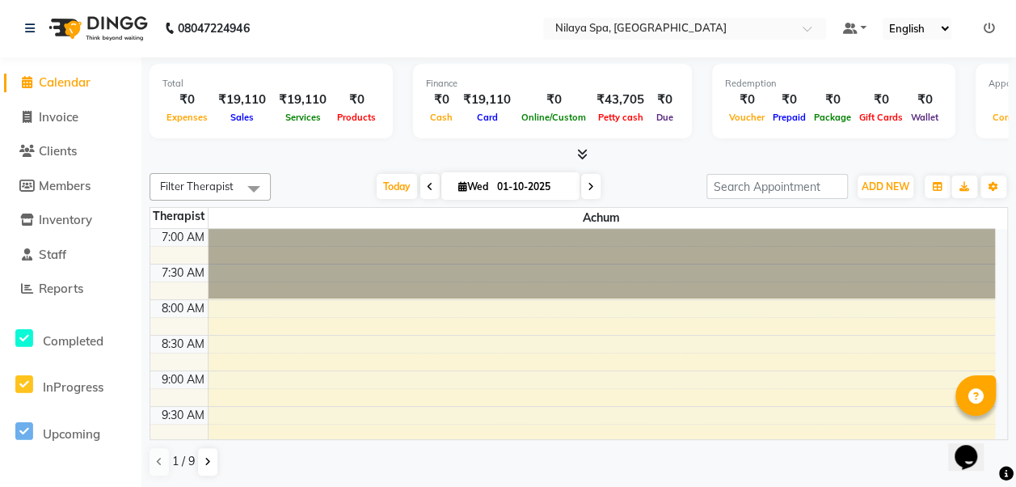
click at [259, 197] on span at bounding box center [254, 188] width 32 height 31
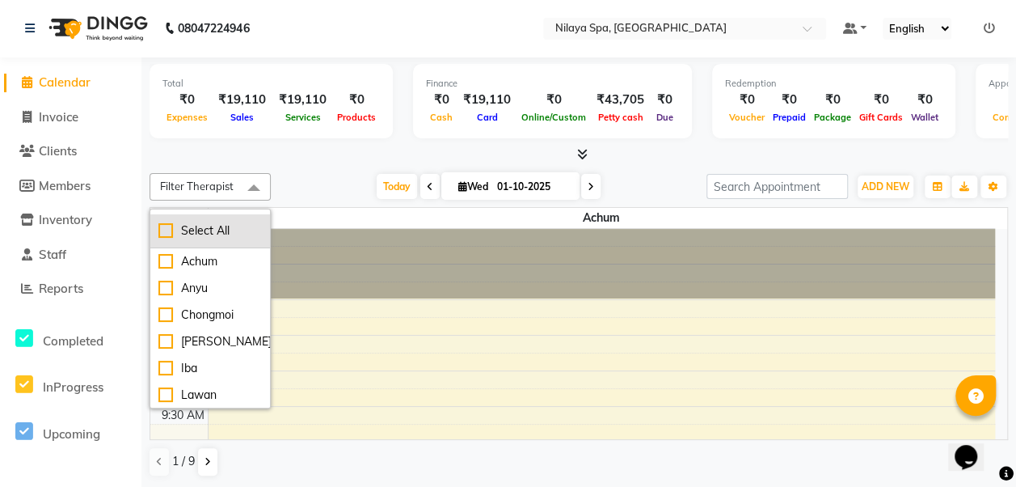
click at [234, 231] on div "Select All" at bounding box center [210, 230] width 104 height 17
checkbox input "true"
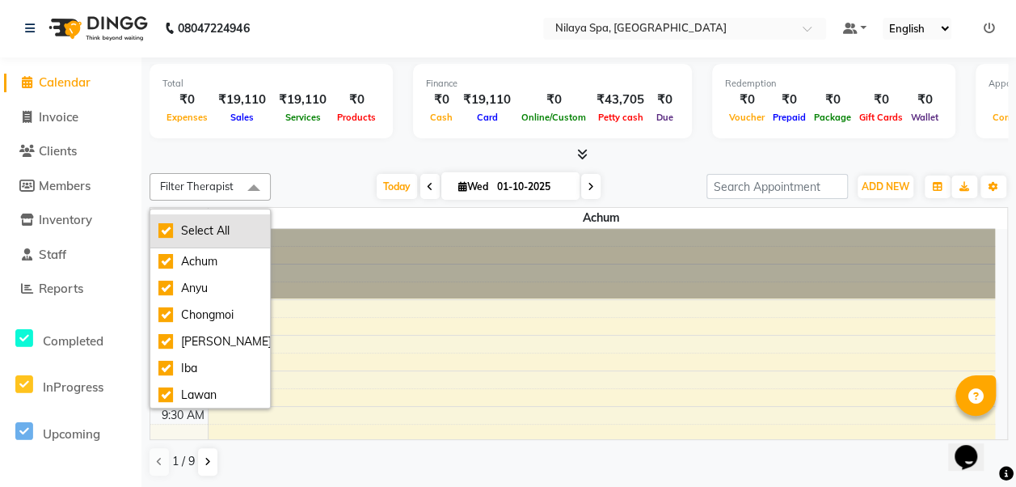
checkbox input "true"
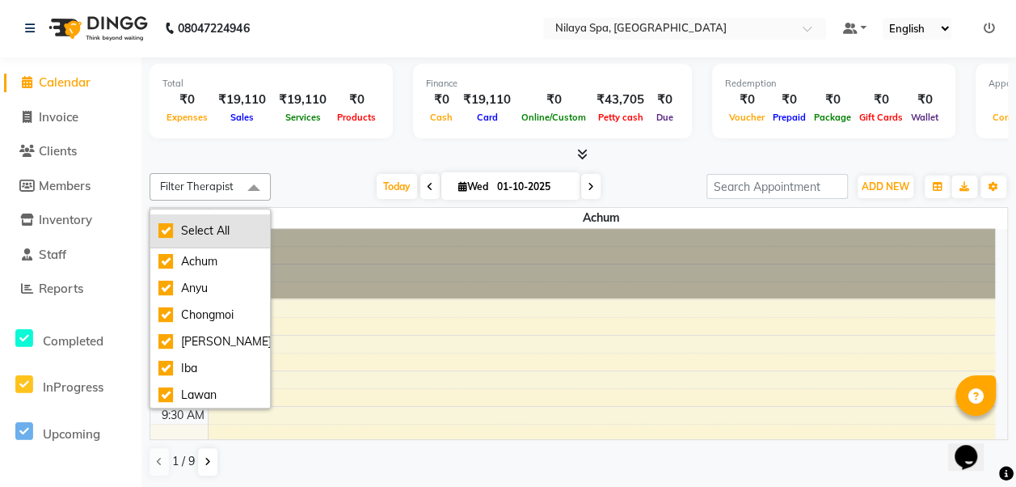
checkbox input "true"
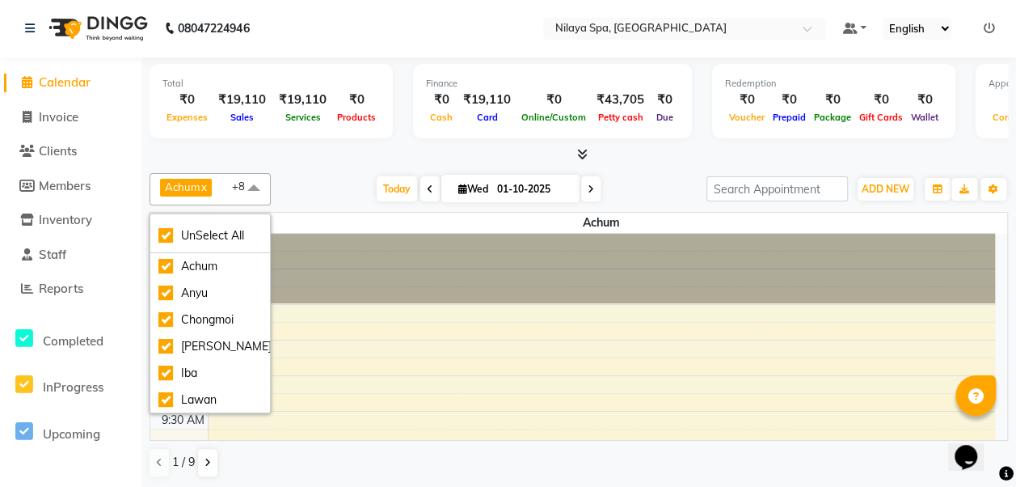
click at [486, 467] on div "1 / 9" at bounding box center [579, 462] width 859 height 31
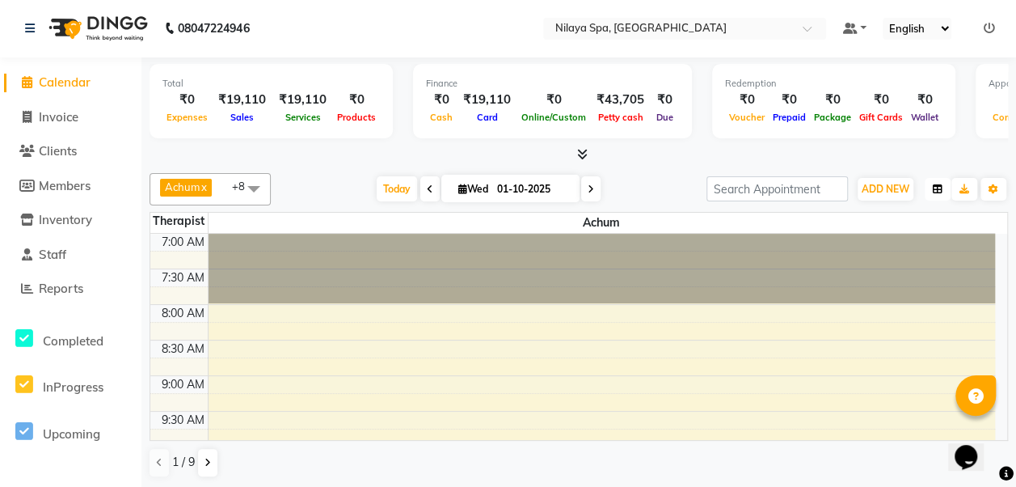
click at [936, 190] on icon "button" at bounding box center [938, 189] width 10 height 10
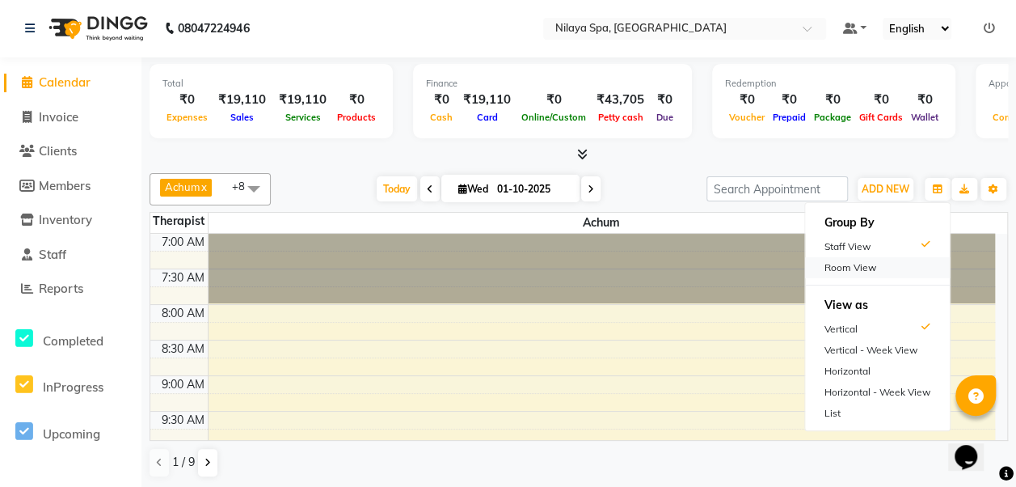
click at [886, 268] on div "Room View" at bounding box center [877, 267] width 145 height 21
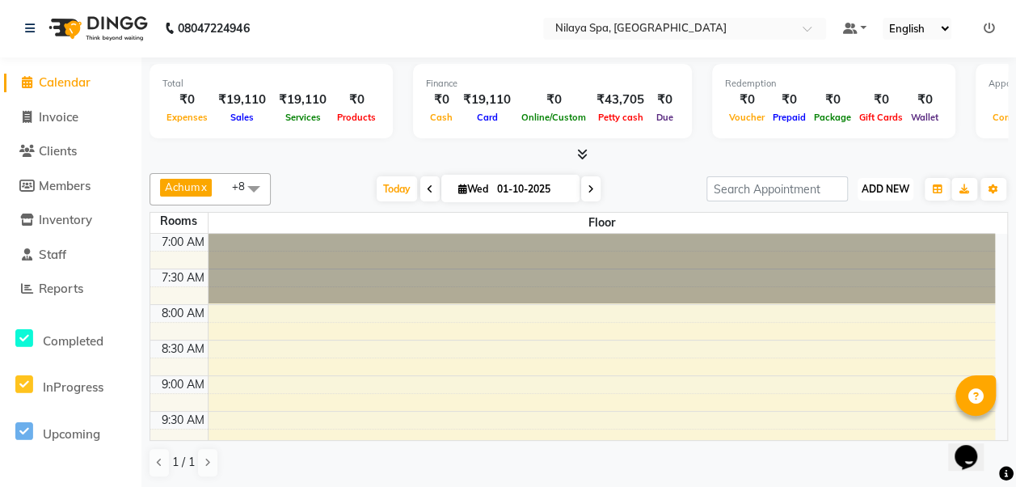
click at [895, 190] on span "ADD NEW" at bounding box center [886, 189] width 48 height 12
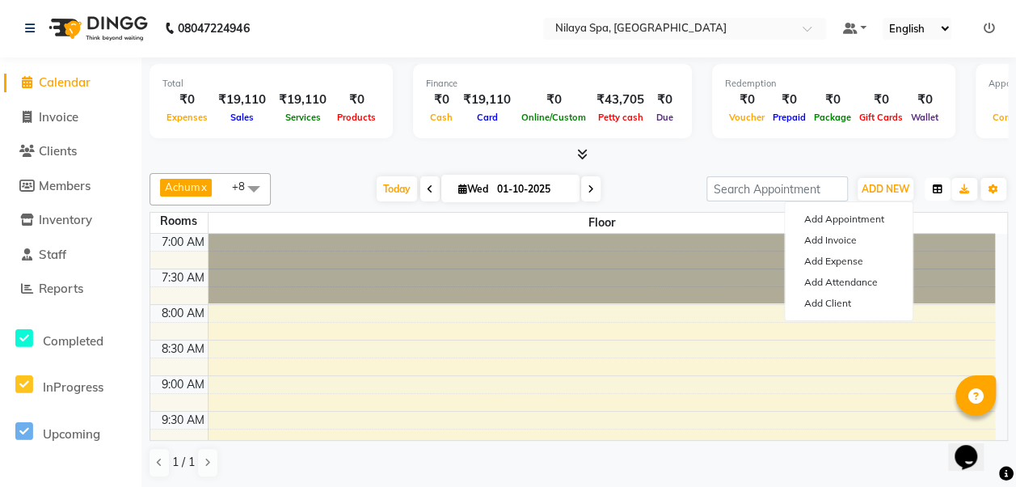
click at [937, 188] on icon "button" at bounding box center [938, 189] width 10 height 10
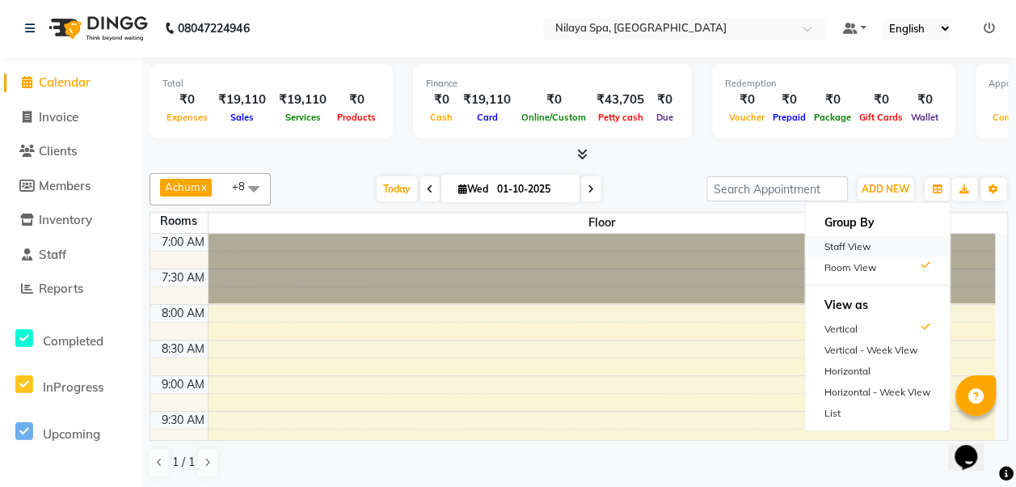
click at [867, 249] on div "Staff View" at bounding box center [877, 246] width 145 height 21
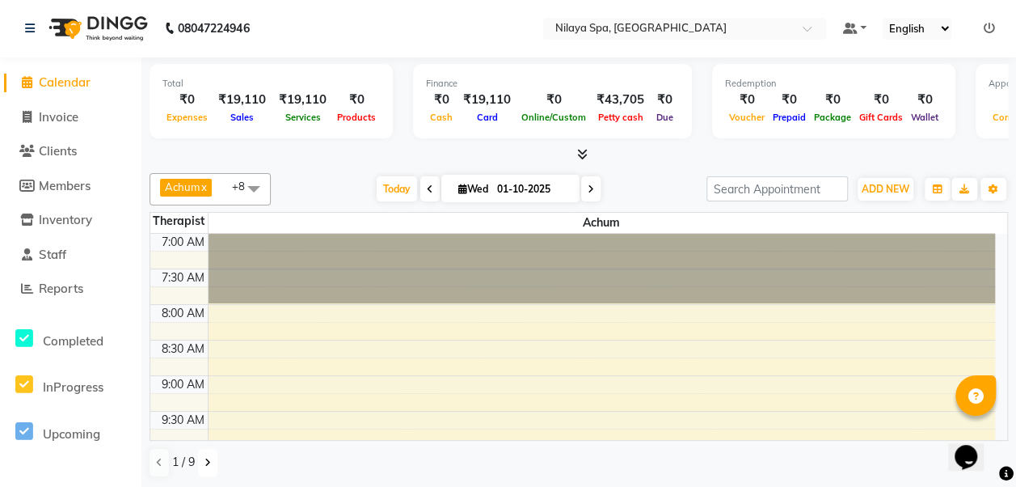
click at [210, 461] on icon at bounding box center [208, 463] width 6 height 10
click at [208, 460] on icon at bounding box center [208, 463] width 6 height 10
click at [941, 189] on icon "button" at bounding box center [938, 189] width 10 height 10
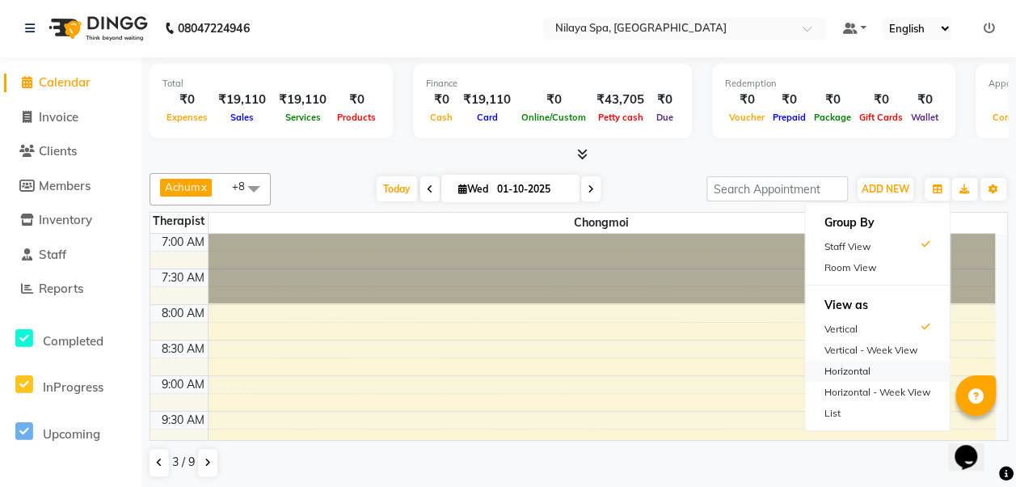
click at [860, 368] on div "Horizontal" at bounding box center [877, 371] width 145 height 21
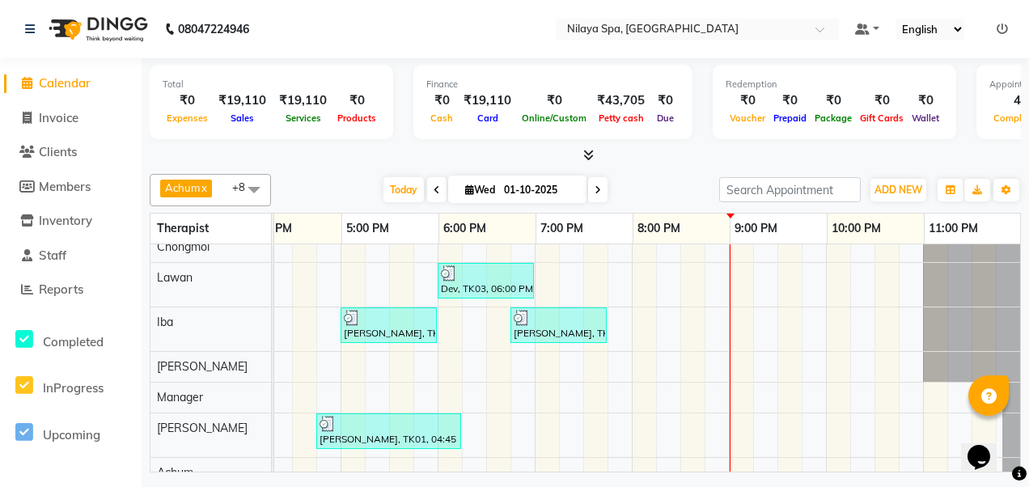
scroll to position [32, 0]
